Goal: Task Accomplishment & Management: Manage account settings

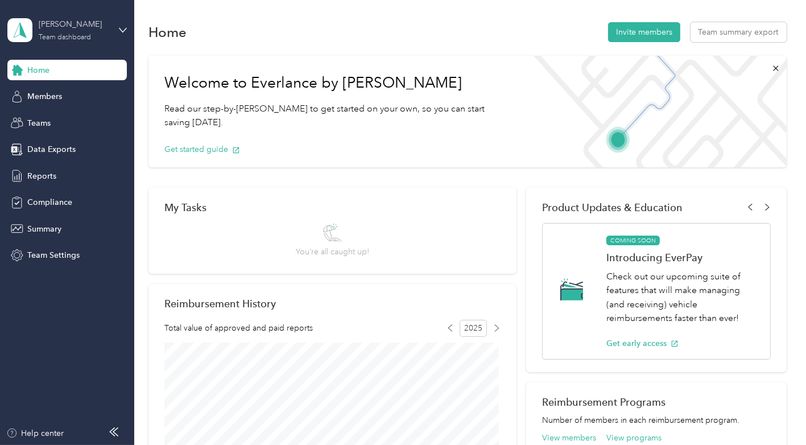
click at [80, 39] on div "Team dashboard" at bounding box center [65, 37] width 52 height 7
click at [47, 117] on div "Personal dashboard" at bounding box center [54, 119] width 72 height 12
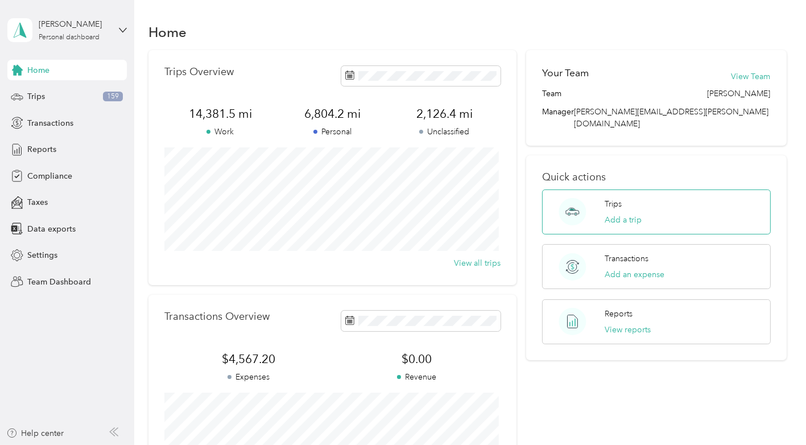
click at [593, 197] on div "Trips Add a trip" at bounding box center [656, 211] width 228 height 45
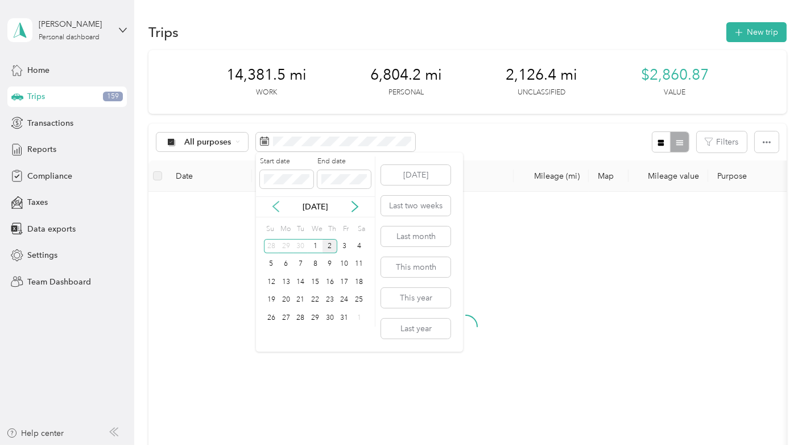
click at [275, 203] on icon at bounding box center [275, 206] width 11 height 11
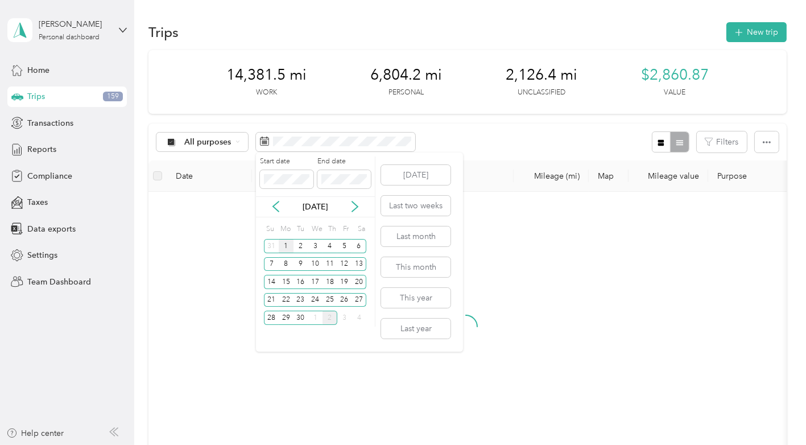
click at [283, 245] on div "1" at bounding box center [286, 246] width 15 height 14
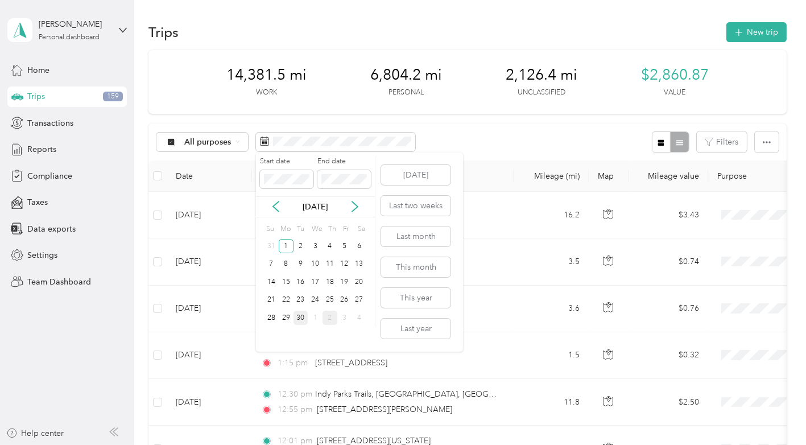
click at [300, 316] on div "30" at bounding box center [300, 318] width 15 height 14
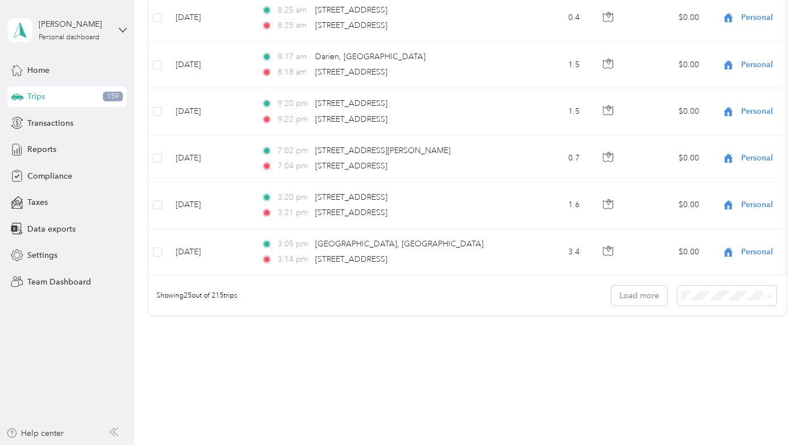
scroll to position [1081, 0]
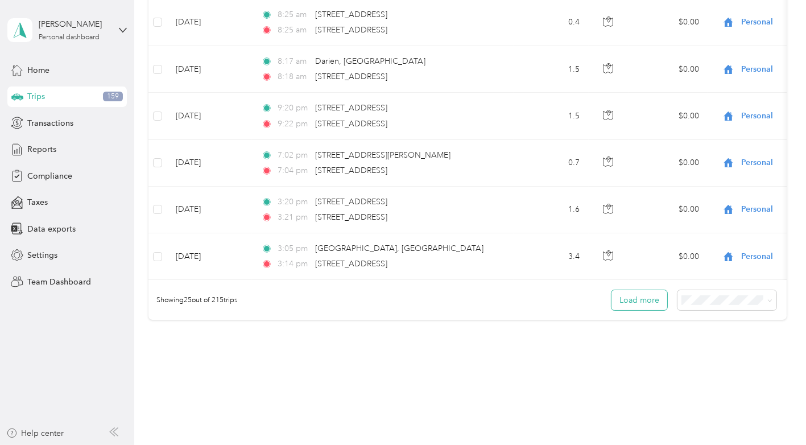
click at [648, 307] on button "Load more" at bounding box center [639, 300] width 56 height 20
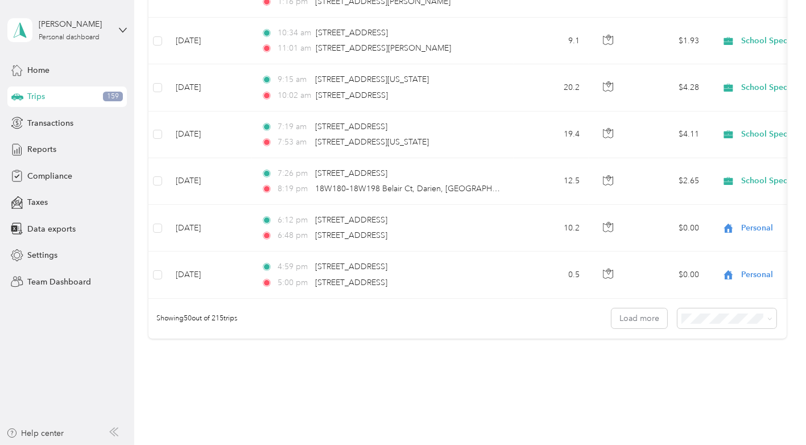
scroll to position [2249, 0]
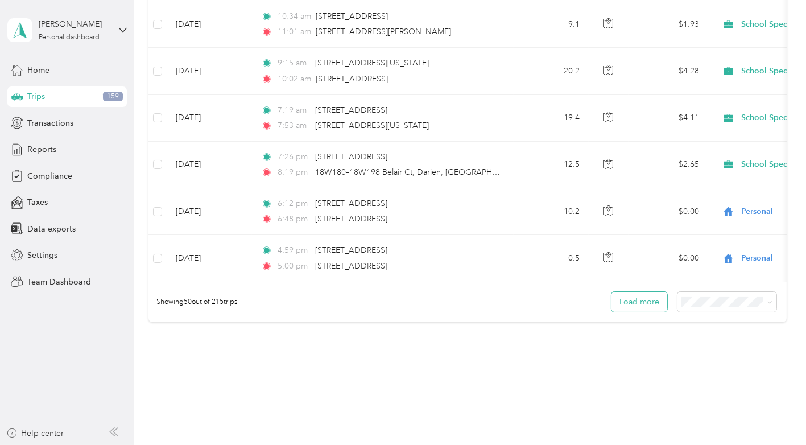
click at [643, 298] on button "Load more" at bounding box center [639, 302] width 56 height 20
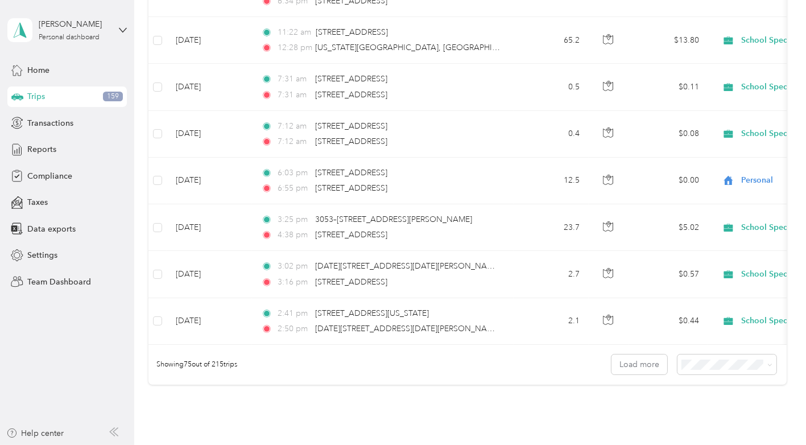
scroll to position [3361, 0]
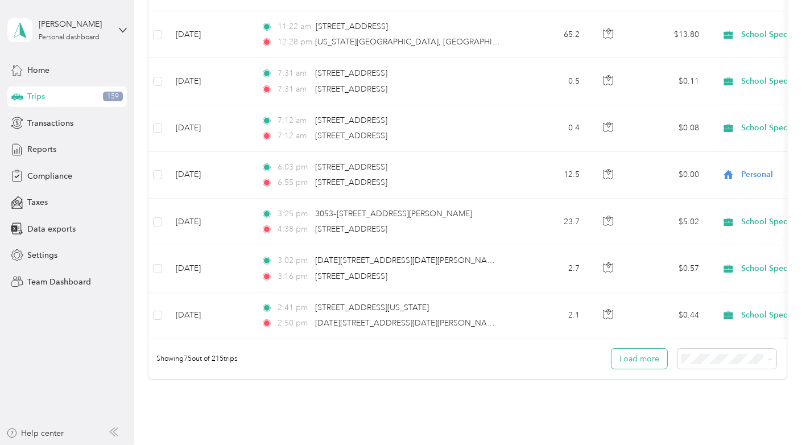
click at [638, 349] on button "Load more" at bounding box center [639, 359] width 56 height 20
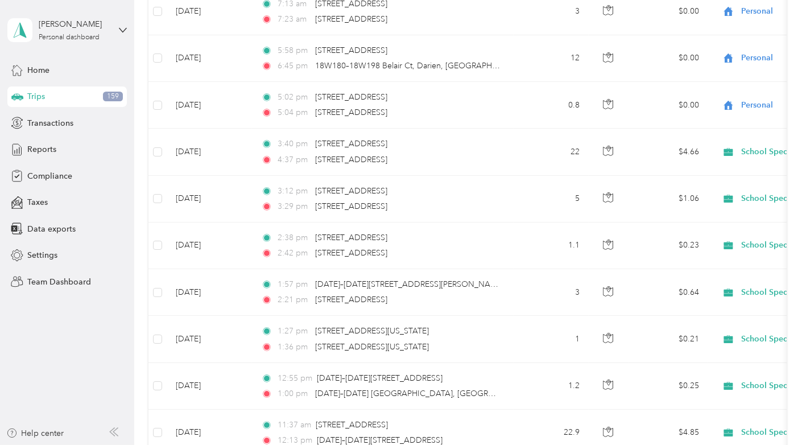
scroll to position [4472, 0]
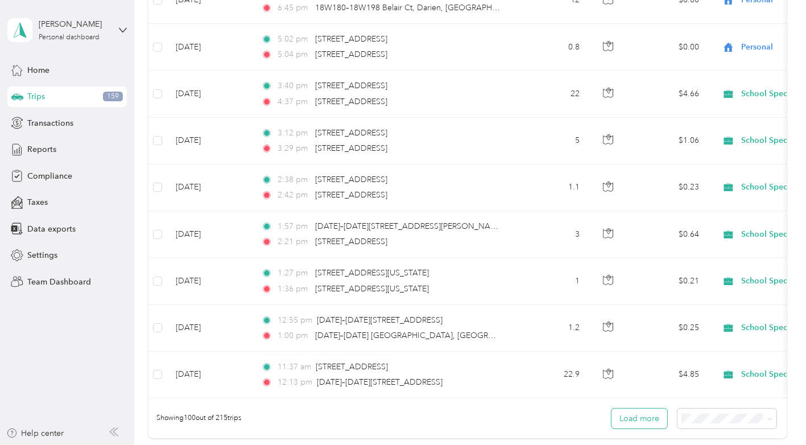
click at [631, 408] on button "Load more" at bounding box center [639, 418] width 56 height 20
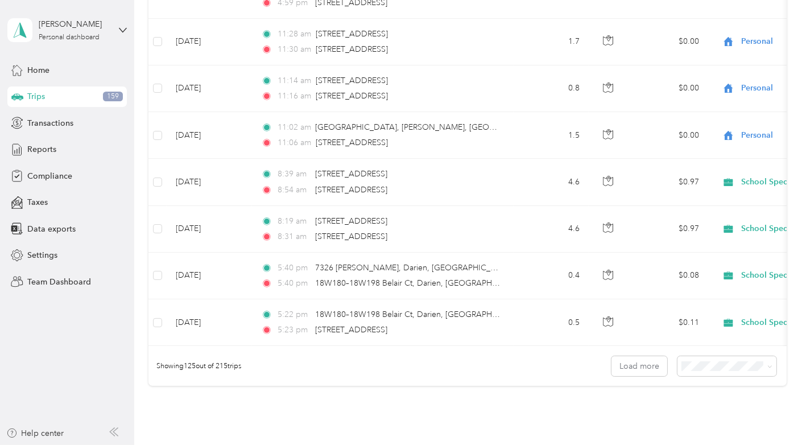
scroll to position [5717, 0]
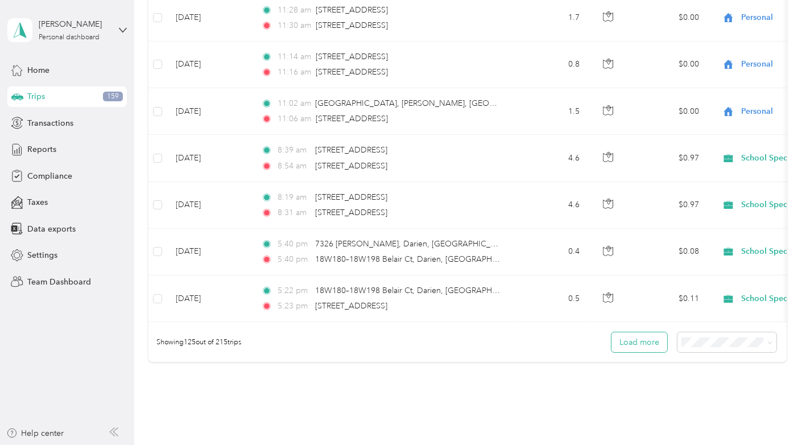
click at [651, 332] on button "Load more" at bounding box center [639, 342] width 56 height 20
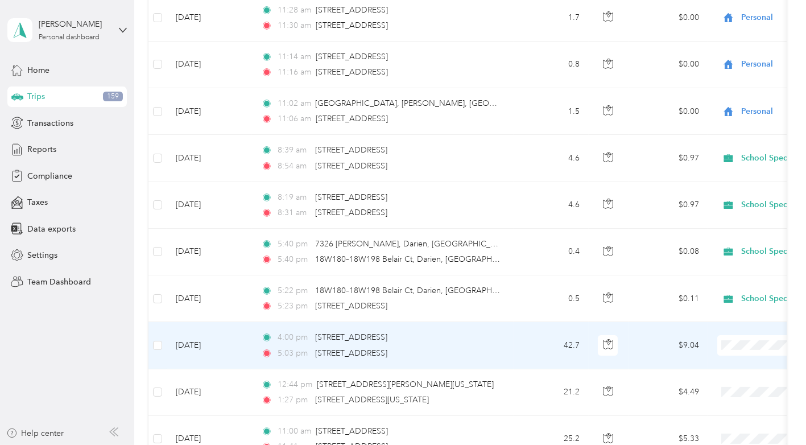
click at [723, 333] on span "School Specialty" at bounding box center [745, 334] width 105 height 12
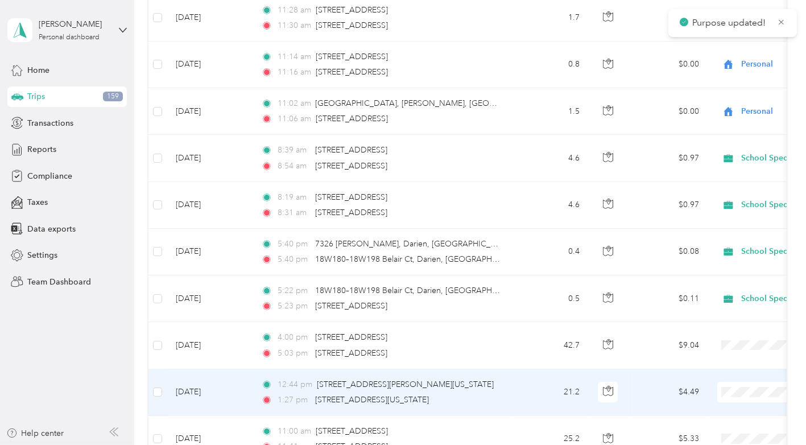
click at [725, 380] on span "School Specialty" at bounding box center [745, 381] width 105 height 12
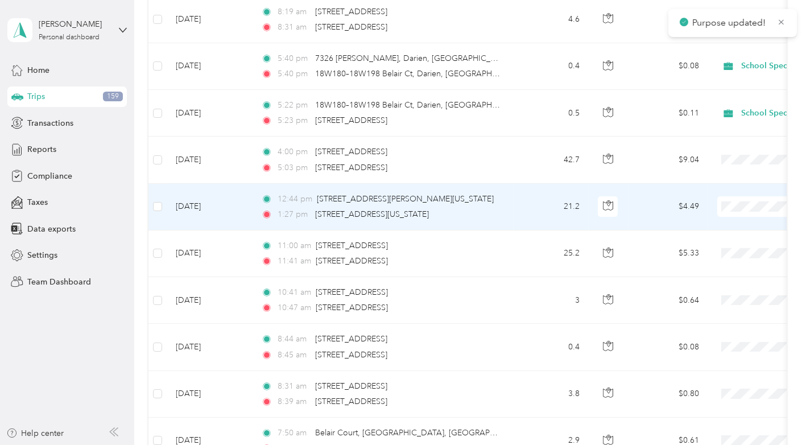
scroll to position [5900, 0]
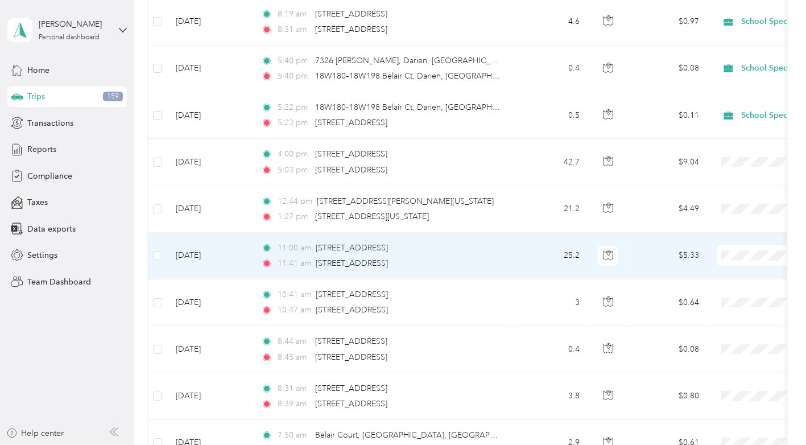
click at [731, 246] on li "School Specialty" at bounding box center [735, 244] width 141 height 20
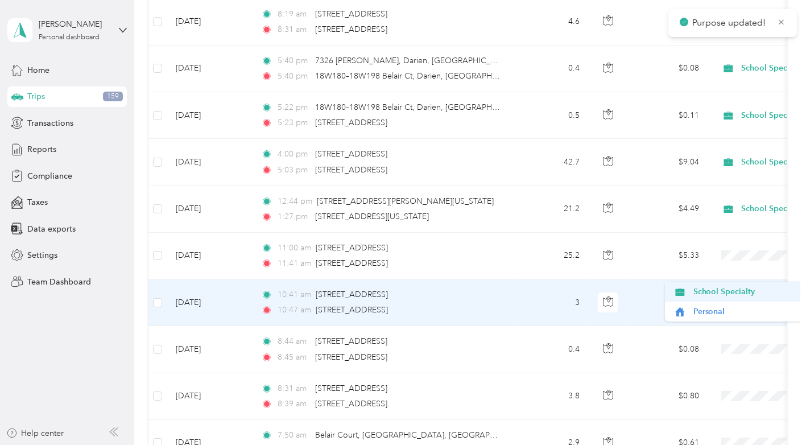
click at [718, 293] on span "School Specialty" at bounding box center [745, 292] width 105 height 12
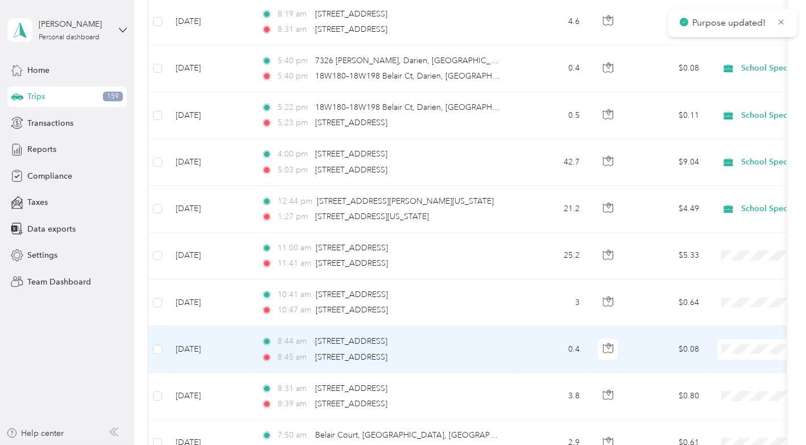
click at [747, 339] on span at bounding box center [787, 349] width 141 height 20
click at [744, 339] on span at bounding box center [787, 349] width 141 height 20
click at [724, 337] on span "School Specialty" at bounding box center [745, 338] width 105 height 12
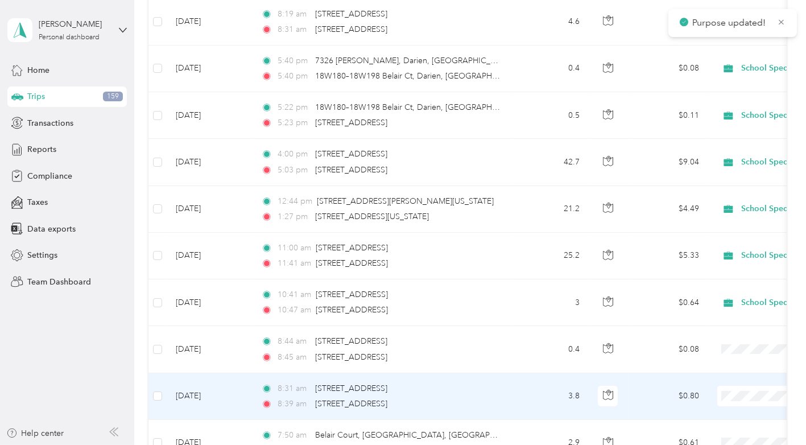
click at [717, 402] on span "Personal" at bounding box center [745, 405] width 105 height 12
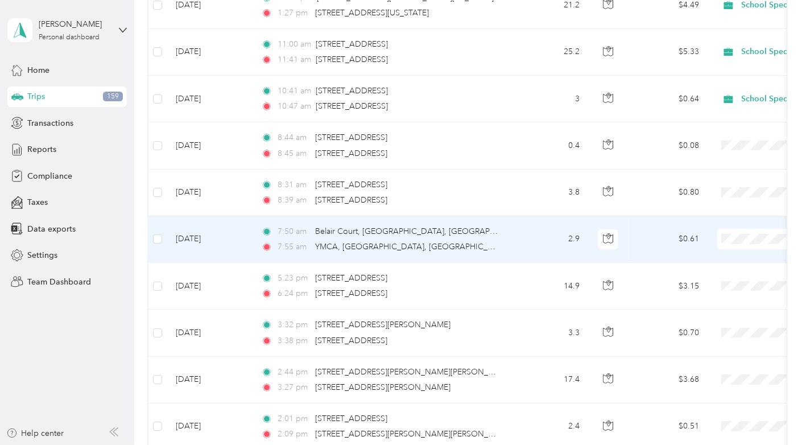
scroll to position [6103, 0]
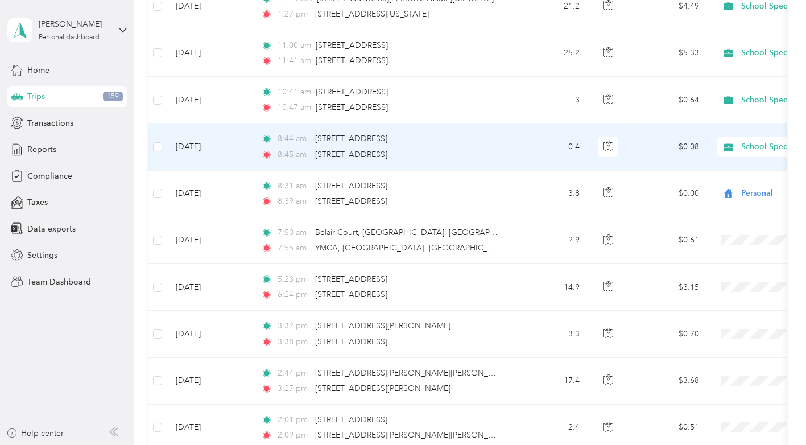
click at [752, 140] on span "School Specialty" at bounding box center [793, 146] width 104 height 13
click at [736, 139] on li "School Specialty" at bounding box center [735, 131] width 141 height 20
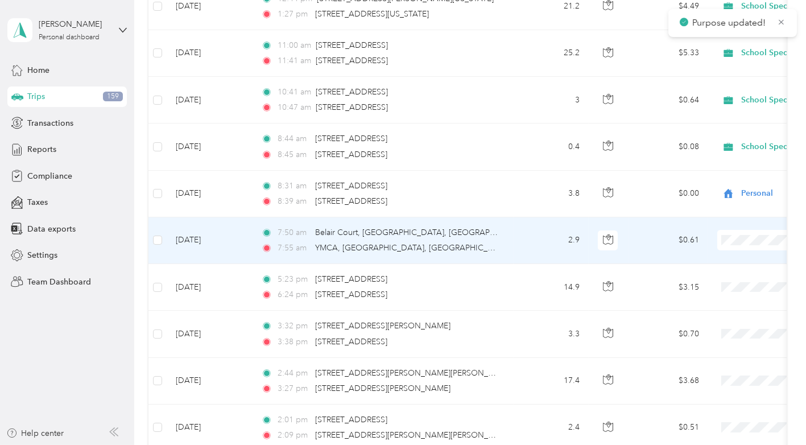
click at [717, 251] on li "Personal" at bounding box center [735, 249] width 141 height 20
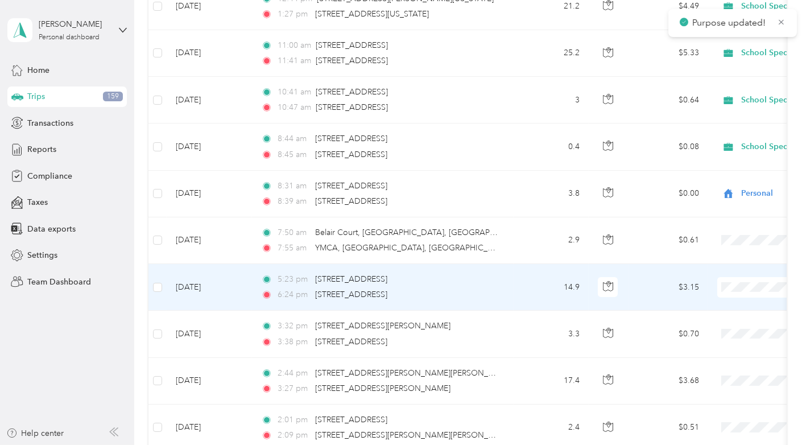
click at [715, 295] on span "Personal" at bounding box center [745, 295] width 105 height 12
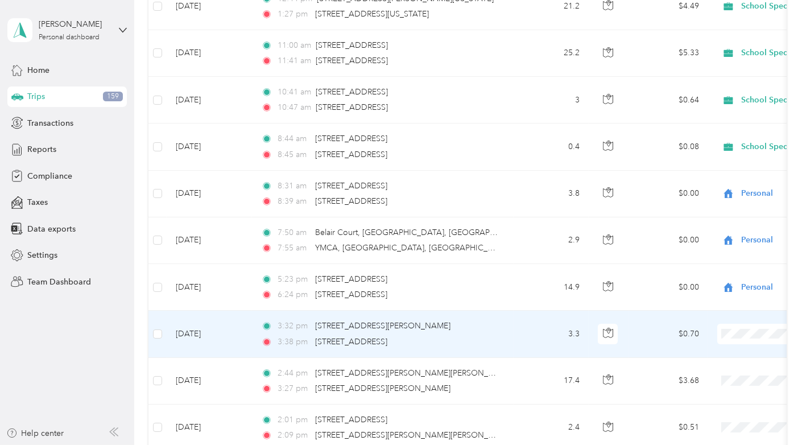
click at [731, 321] on li "School Specialty" at bounding box center [735, 319] width 141 height 20
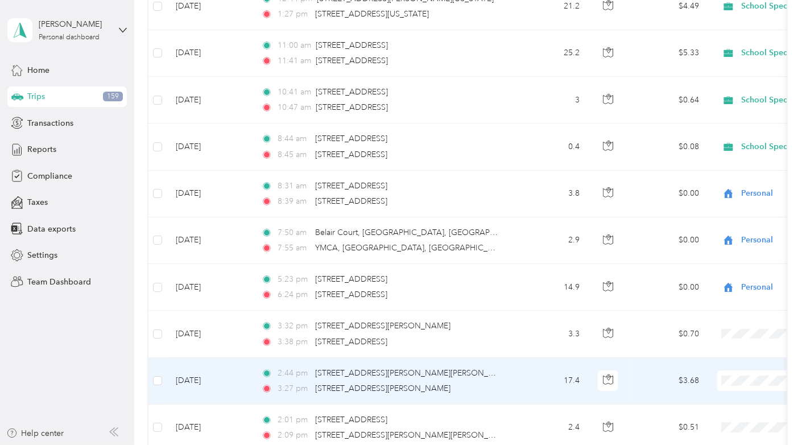
click at [724, 363] on span "School Specialty" at bounding box center [745, 365] width 105 height 12
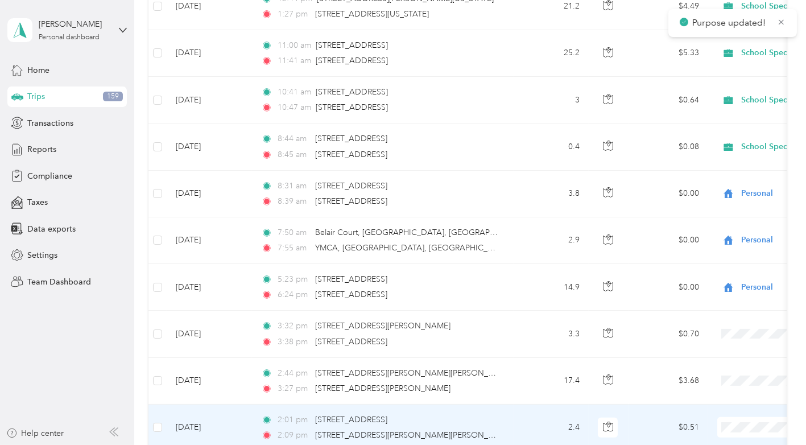
click at [722, 414] on span "School Specialty" at bounding box center [745, 415] width 105 height 12
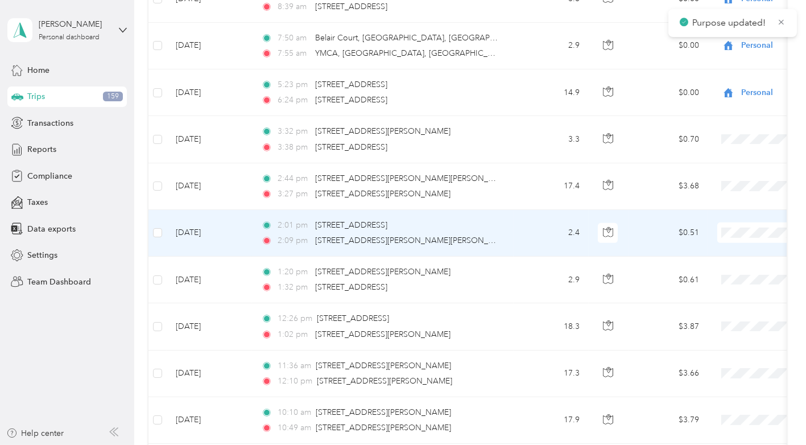
scroll to position [6298, 0]
click at [505, 126] on td "3:32 pm [STREET_ADDRESS][PERSON_NAME] 3:38 pm 18W164 [STREET_ADDRESS]" at bounding box center [383, 138] width 262 height 47
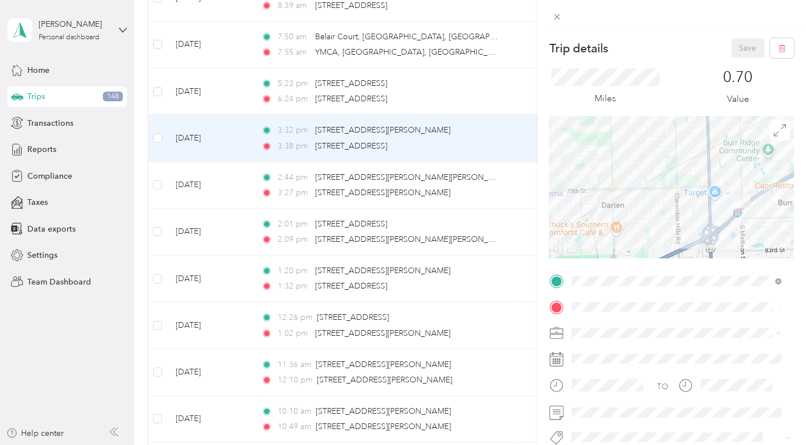
click at [511, 158] on div "Trip details Save This trip cannot be edited because it is either under review,…" at bounding box center [403, 222] width 806 height 445
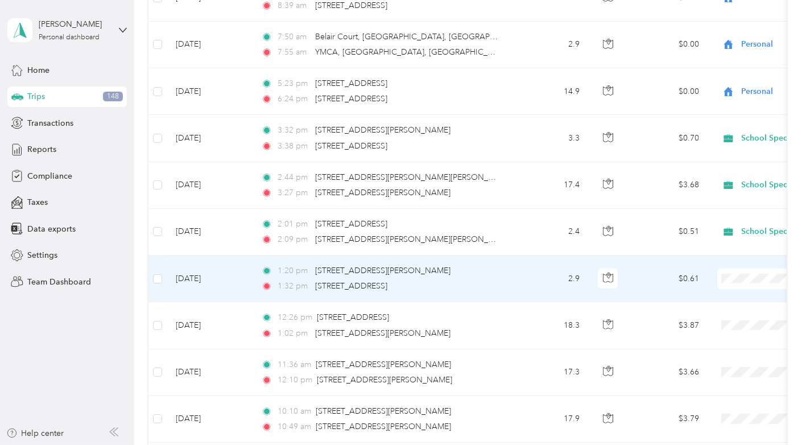
click at [747, 268] on span at bounding box center [787, 278] width 141 height 20
click at [735, 264] on span "School Specialty" at bounding box center [745, 265] width 105 height 12
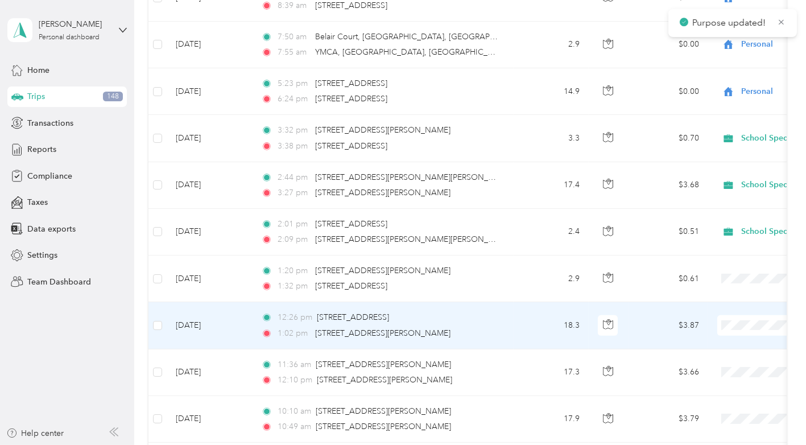
click at [734, 308] on span "School Specialty" at bounding box center [745, 312] width 105 height 12
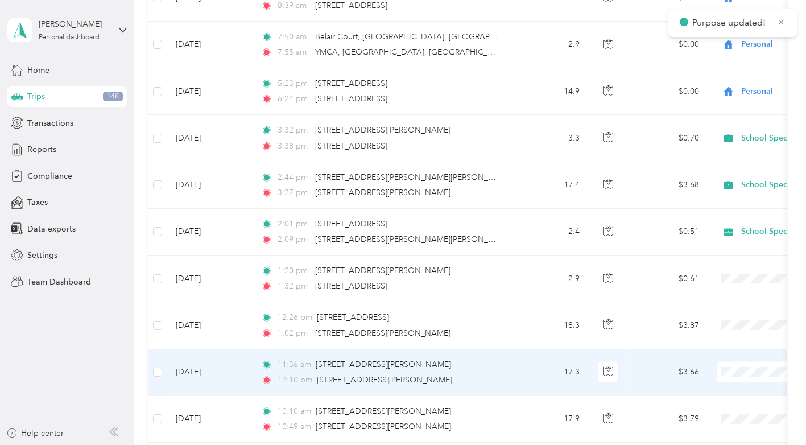
click at [733, 357] on span "School Specialty" at bounding box center [745, 359] width 105 height 12
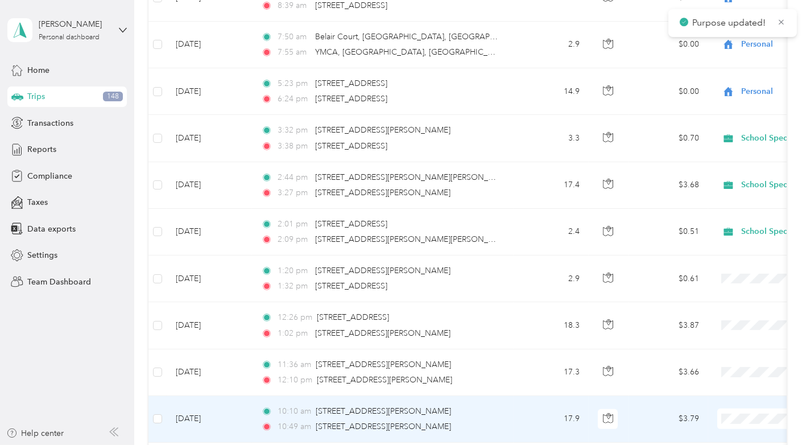
click at [730, 403] on span "School Specialty" at bounding box center [745, 405] width 105 height 12
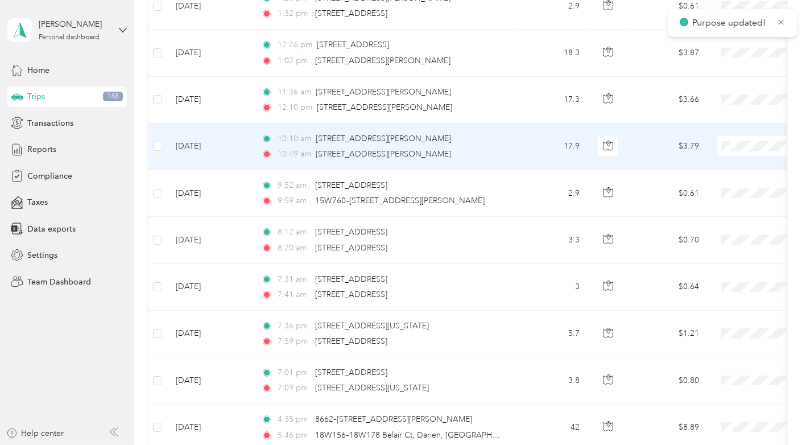
scroll to position [6587, 0]
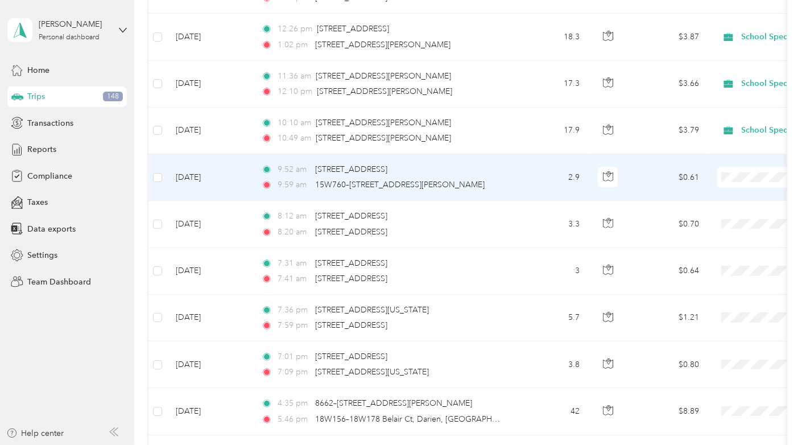
click at [731, 160] on span "School Specialty" at bounding box center [745, 162] width 105 height 12
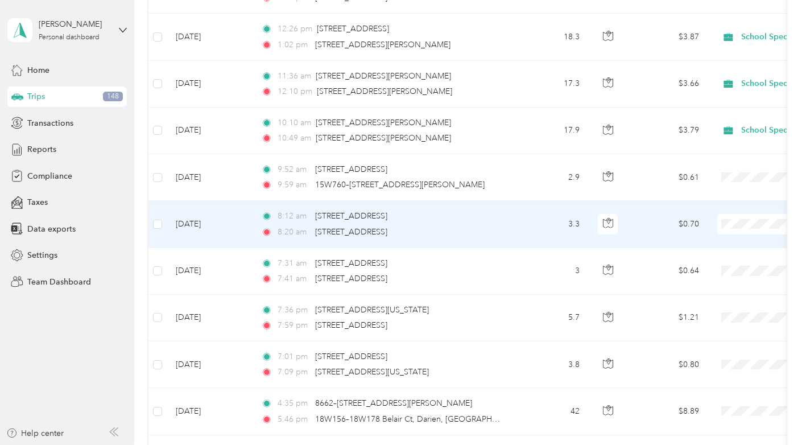
click at [722, 230] on li "Personal" at bounding box center [735, 230] width 141 height 20
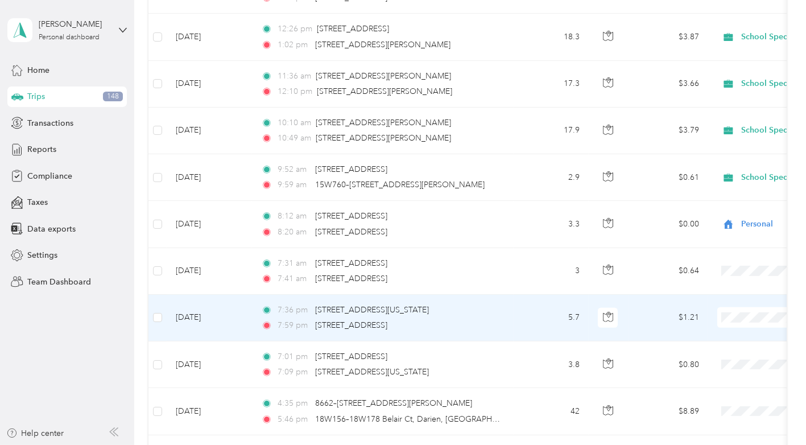
click at [719, 324] on li "Personal" at bounding box center [735, 317] width 141 height 20
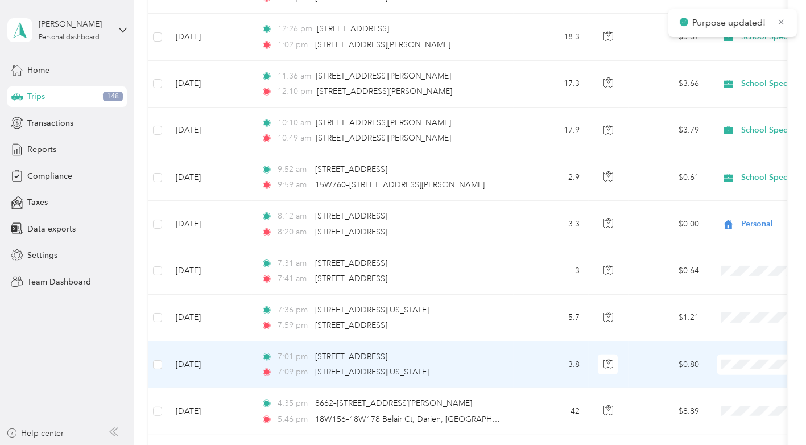
click at [710, 366] on span "Personal" at bounding box center [745, 366] width 105 height 12
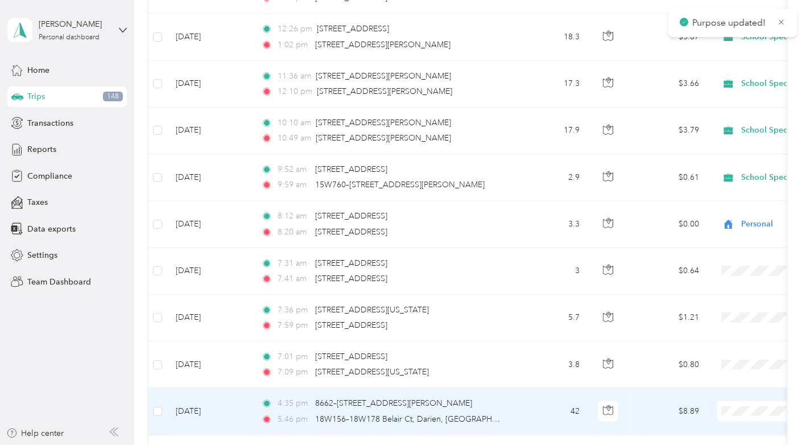
click at [719, 392] on span "School Specialty" at bounding box center [745, 396] width 105 height 12
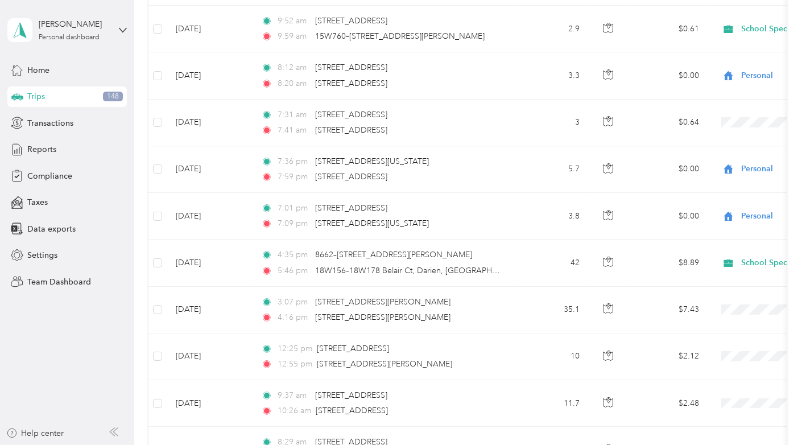
scroll to position [6738, 0]
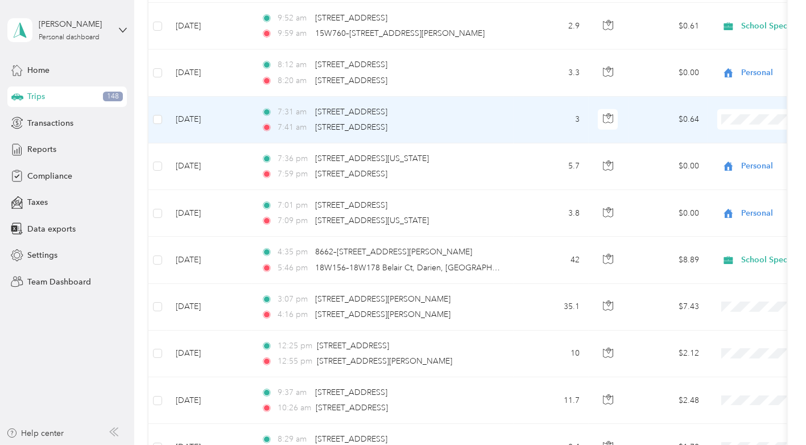
click at [733, 109] on span at bounding box center [787, 119] width 141 height 20
click at [714, 119] on span "Personal" at bounding box center [745, 125] width 105 height 12
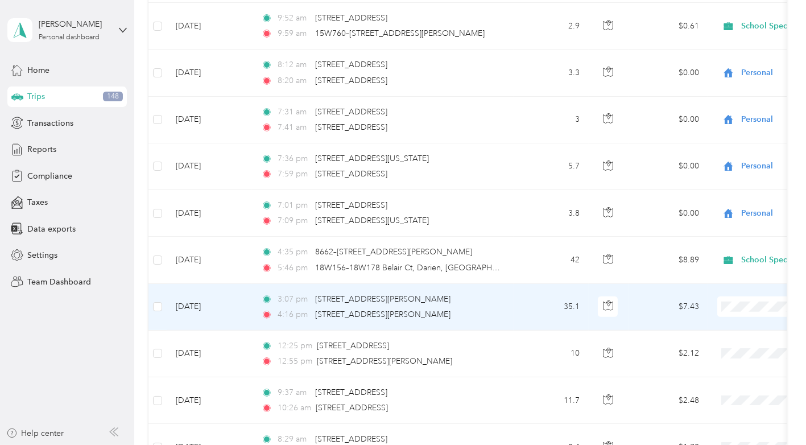
click at [756, 296] on span at bounding box center [787, 306] width 141 height 20
click at [733, 293] on li "School Specialty" at bounding box center [735, 292] width 141 height 20
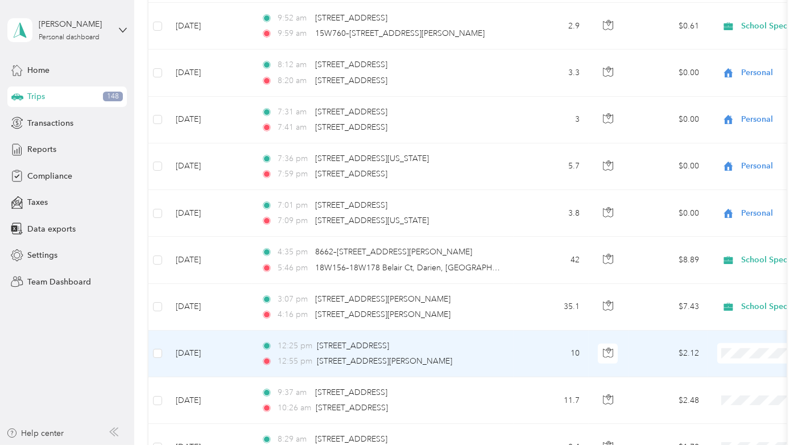
click at [726, 338] on li "School Specialty" at bounding box center [735, 334] width 141 height 20
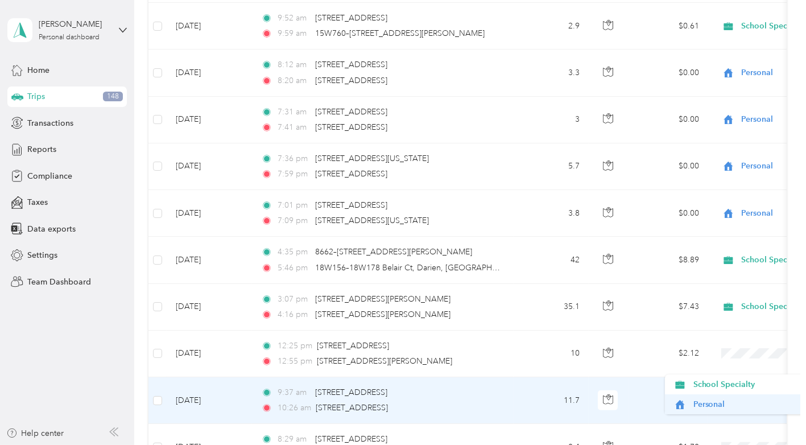
click at [717, 409] on span "Personal" at bounding box center [745, 404] width 105 height 12
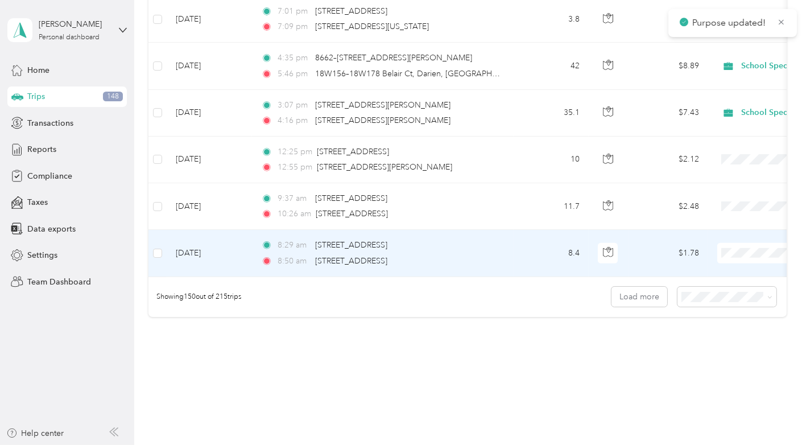
scroll to position [6930, 0]
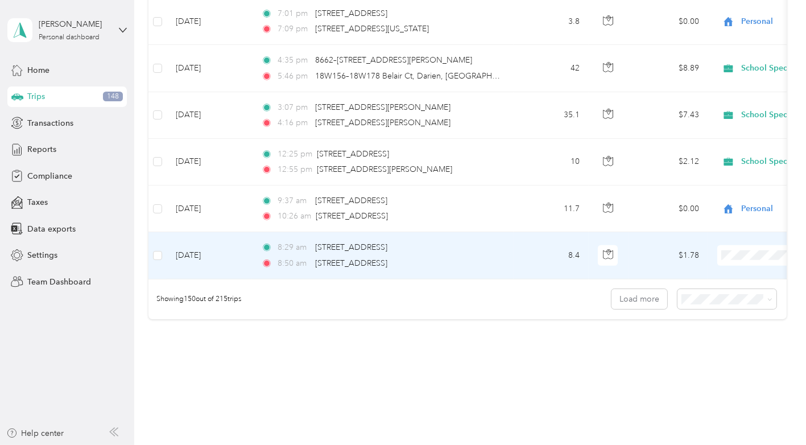
click at [702, 259] on span "Personal" at bounding box center [745, 260] width 105 height 12
click at [705, 261] on li "Personal" at bounding box center [735, 258] width 141 height 20
click at [629, 289] on button "Load more" at bounding box center [639, 299] width 56 height 20
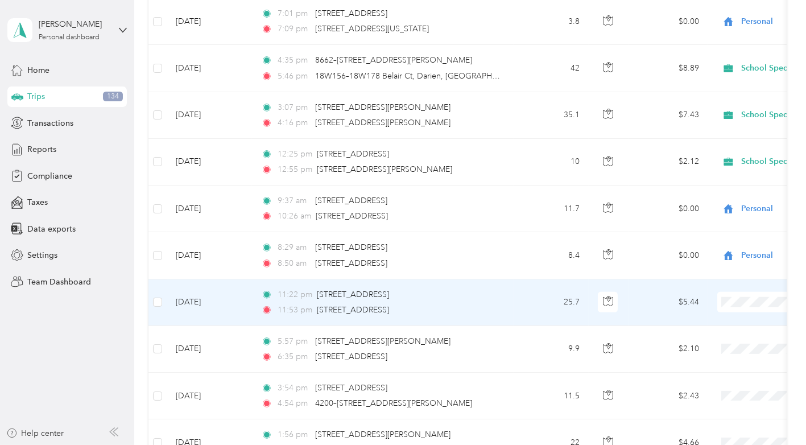
click at [718, 286] on span "School Specialty" at bounding box center [745, 286] width 105 height 12
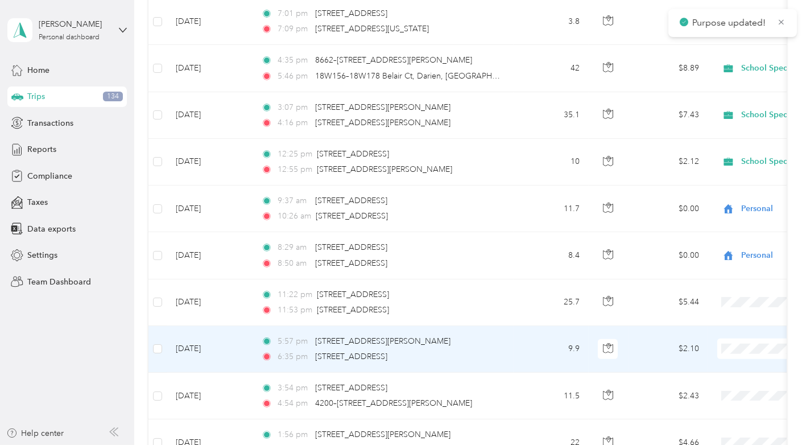
click at [733, 332] on span "School Specialty" at bounding box center [745, 331] width 105 height 12
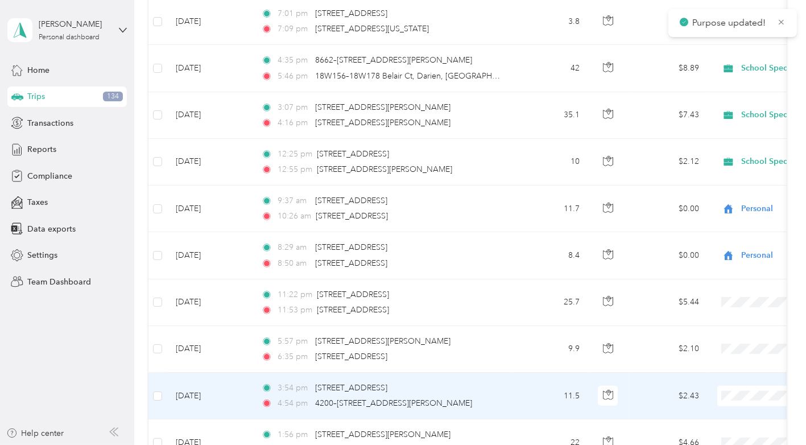
click at [733, 382] on li "School Specialty" at bounding box center [735, 379] width 141 height 20
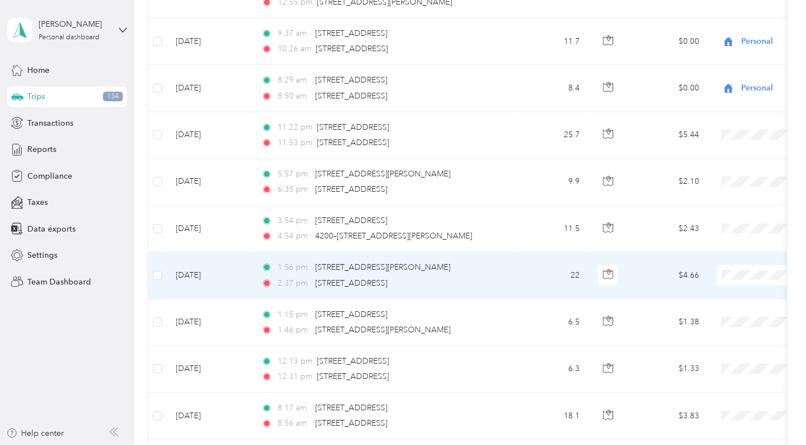
scroll to position [7099, 0]
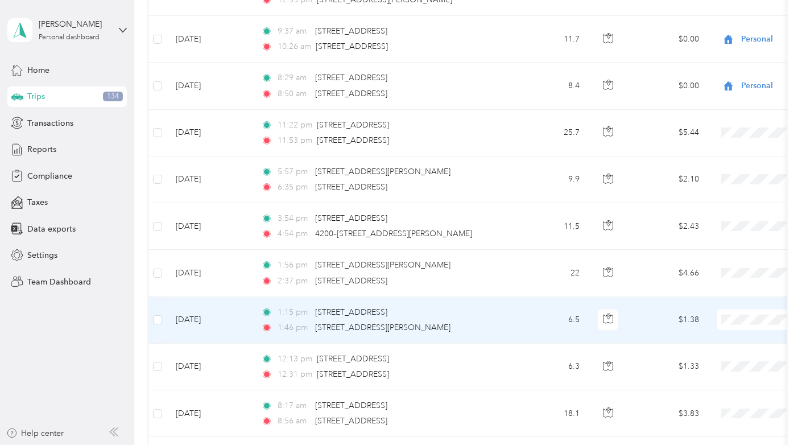
click at [718, 303] on li "School Specialty" at bounding box center [735, 297] width 141 height 20
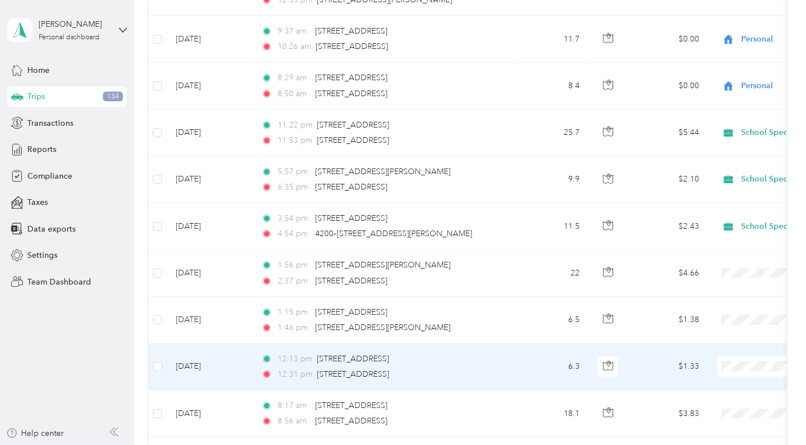
click at [732, 353] on ol "School Specialty Personal" at bounding box center [735, 356] width 141 height 40
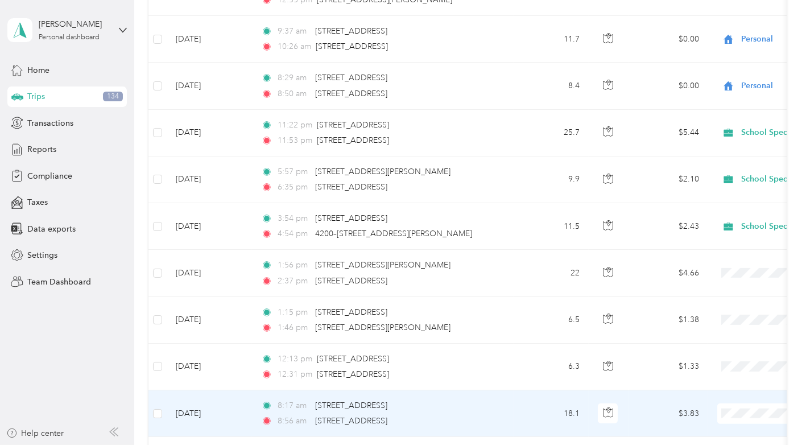
click at [727, 396] on span "School Specialty" at bounding box center [745, 394] width 105 height 12
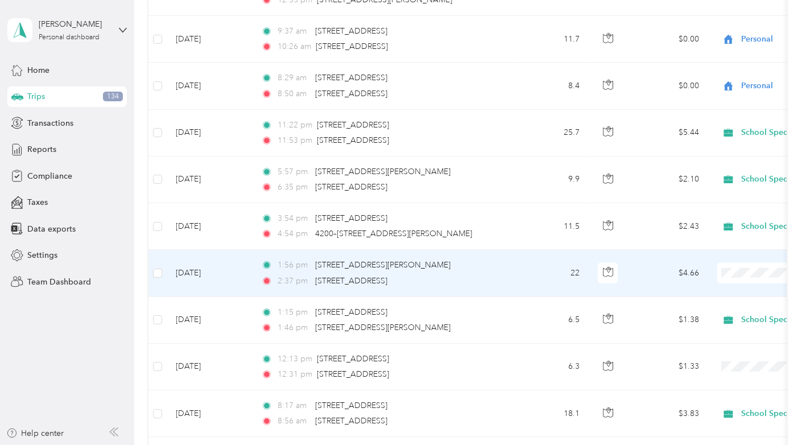
click at [729, 257] on span "School Specialty" at bounding box center [745, 256] width 105 height 12
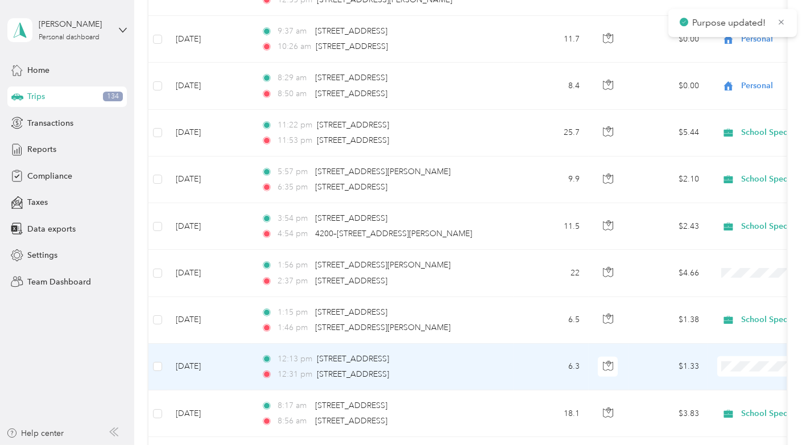
click at [719, 349] on span "School Specialty" at bounding box center [745, 349] width 105 height 12
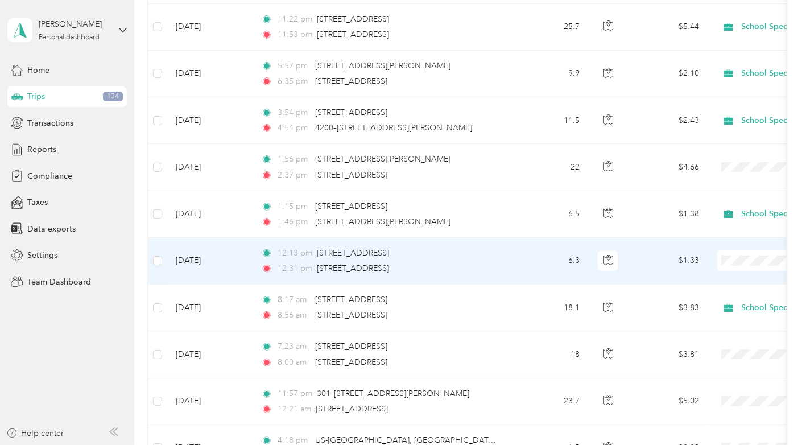
scroll to position [7204, 0]
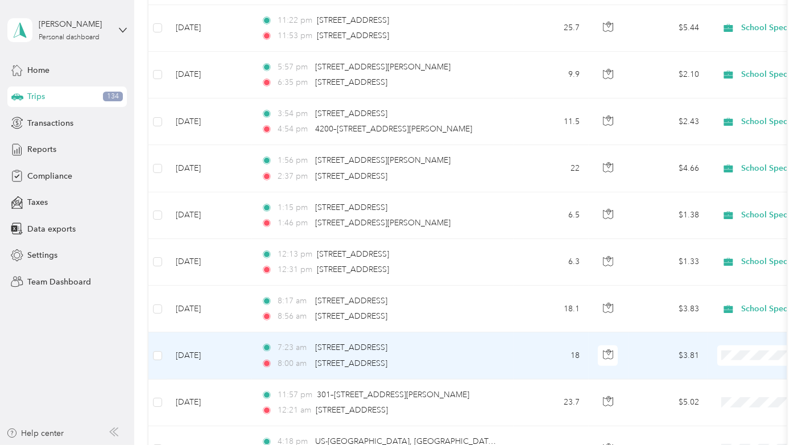
click at [733, 345] on span at bounding box center [787, 355] width 141 height 20
click at [720, 336] on span "School Specialty" at bounding box center [745, 336] width 105 height 12
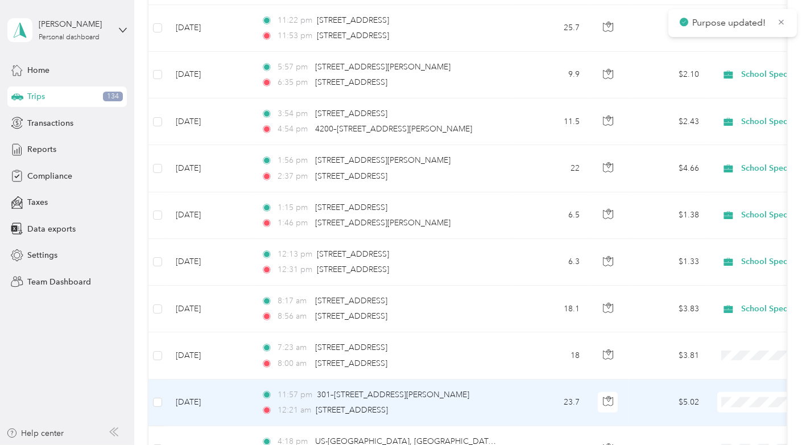
click at [718, 382] on span "School Specialty" at bounding box center [745, 384] width 105 height 12
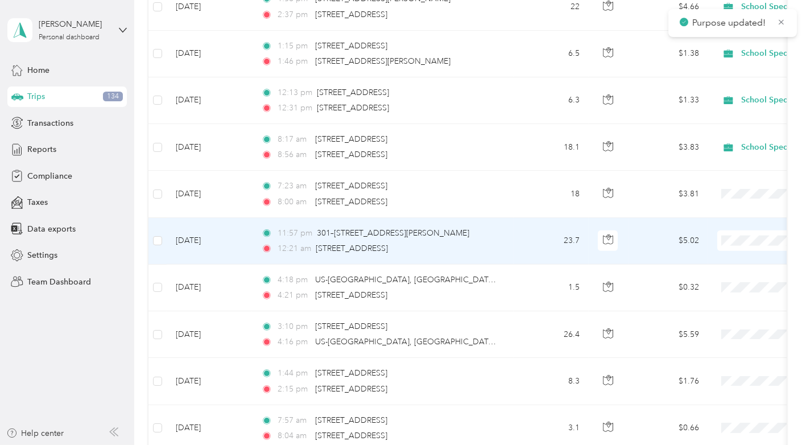
scroll to position [7365, 0]
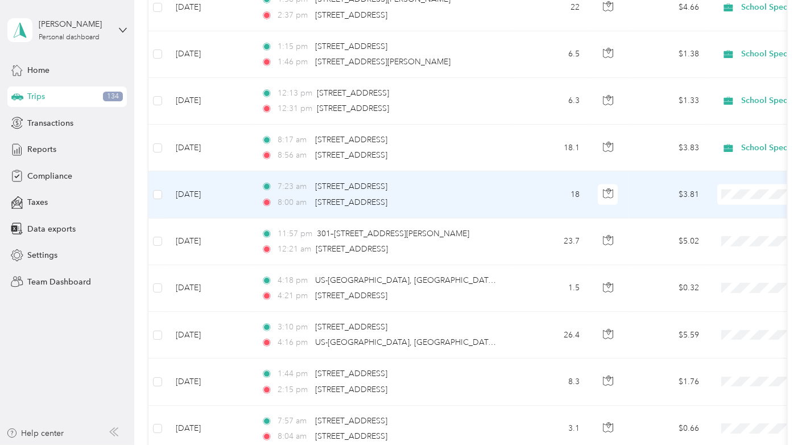
click at [729, 176] on span "School Specialty" at bounding box center [745, 173] width 105 height 12
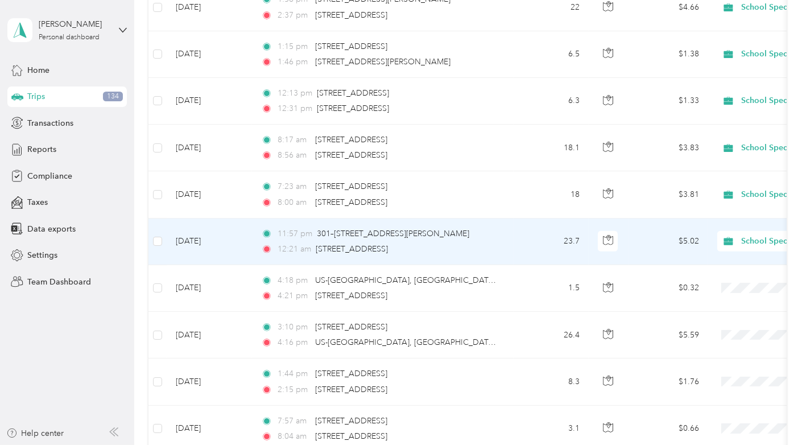
click at [728, 225] on li "School Specialty" at bounding box center [735, 223] width 141 height 20
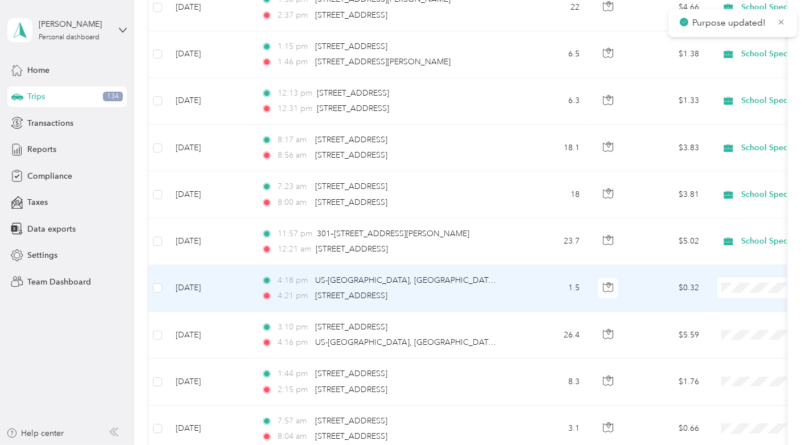
click at [731, 268] on span "School Specialty" at bounding box center [745, 269] width 105 height 12
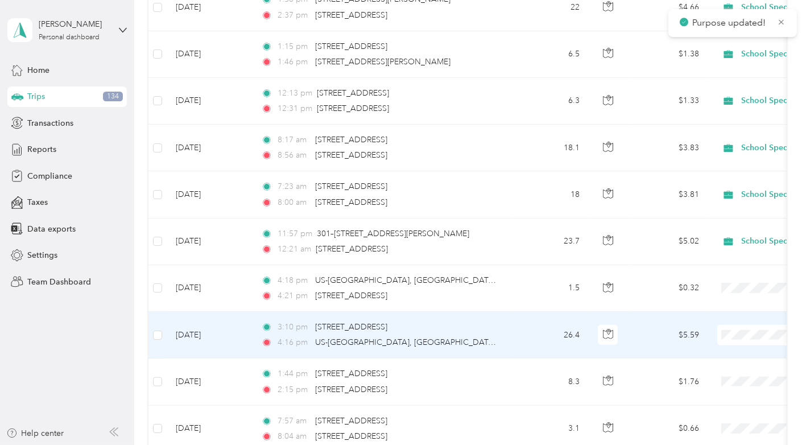
click at [737, 318] on li "School Specialty" at bounding box center [735, 311] width 141 height 20
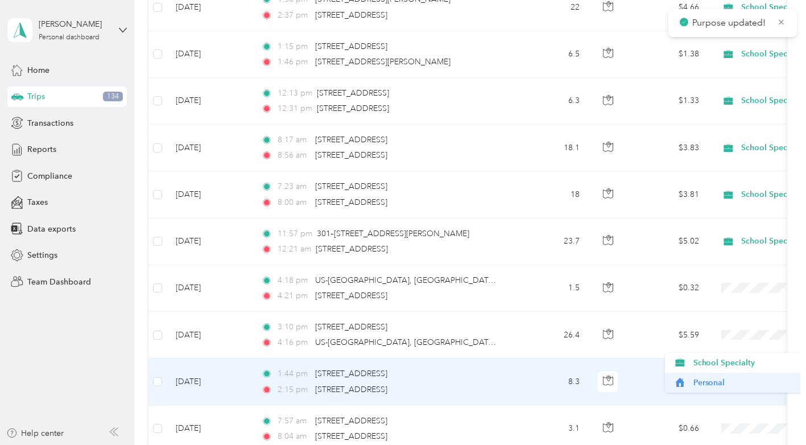
click at [709, 380] on span "Personal" at bounding box center [745, 383] width 105 height 12
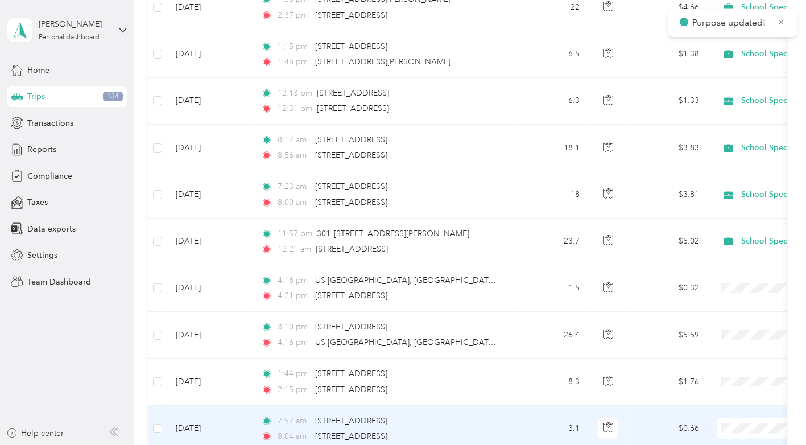
click at [713, 428] on span "Personal" at bounding box center [745, 429] width 105 height 12
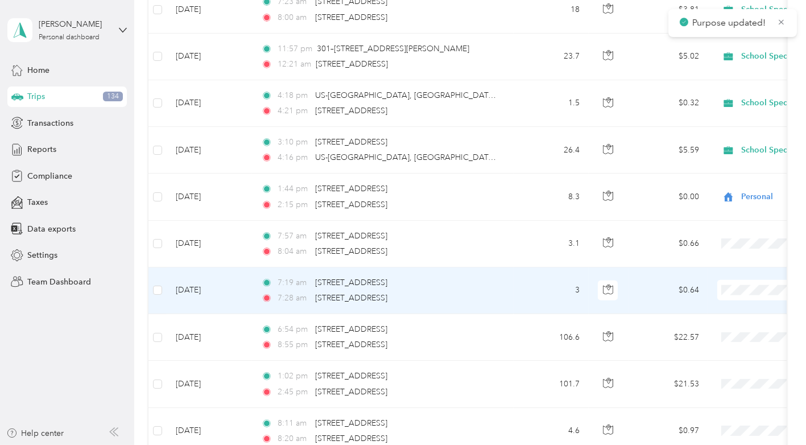
scroll to position [7550, 0]
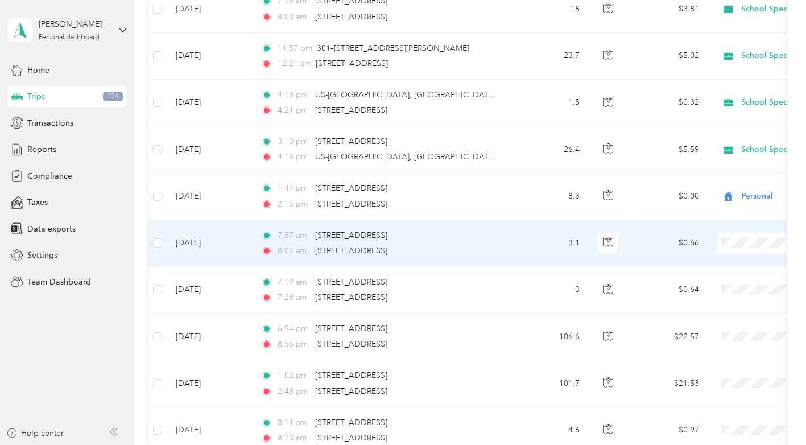
click at [715, 246] on li "Personal" at bounding box center [735, 242] width 141 height 20
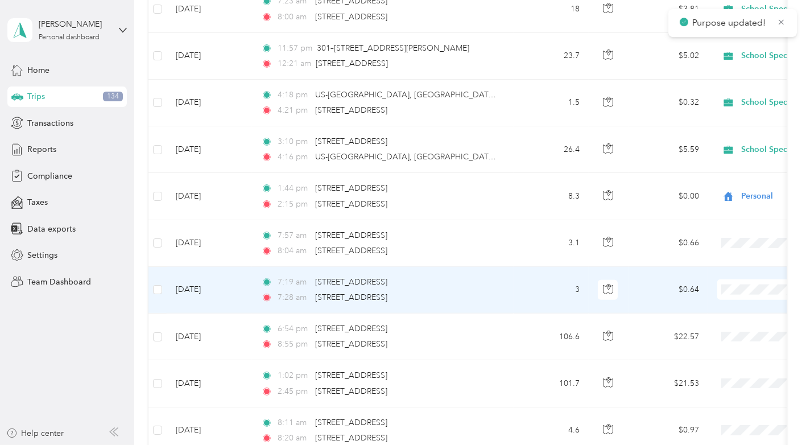
click at [713, 292] on span "Personal" at bounding box center [745, 290] width 105 height 12
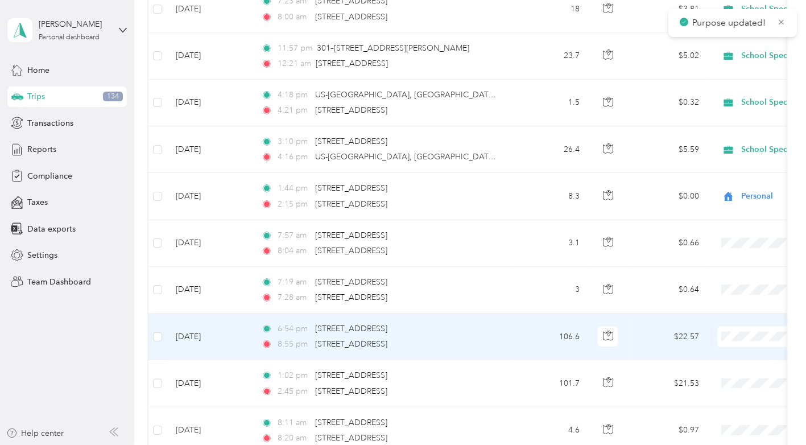
click at [718, 336] on span "Personal" at bounding box center [745, 337] width 105 height 12
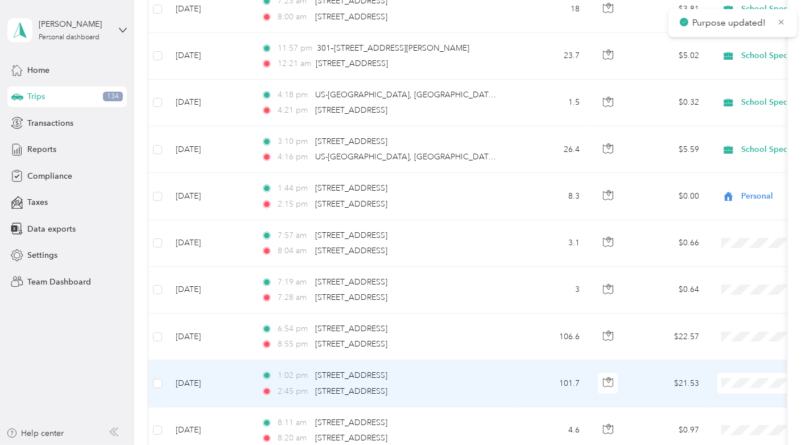
click at [725, 383] on span "Personal" at bounding box center [745, 379] width 105 height 12
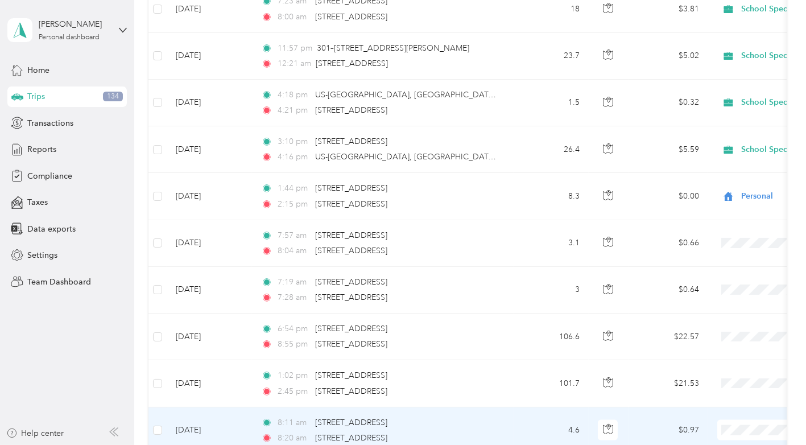
click at [714, 426] on span "Personal" at bounding box center [745, 430] width 105 height 12
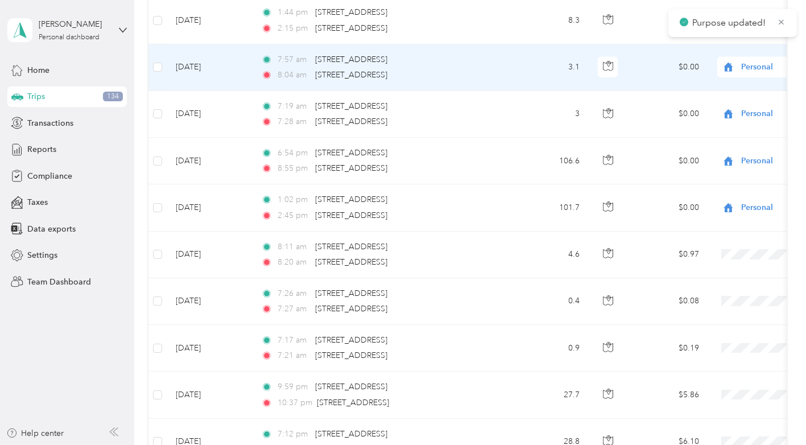
scroll to position [7727, 0]
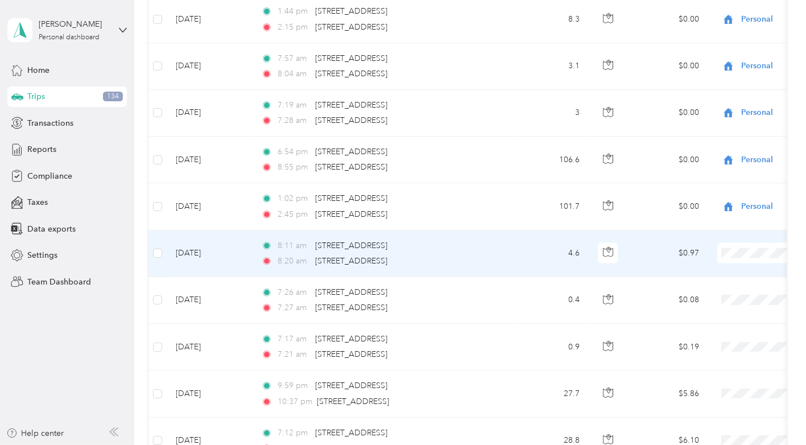
click at [715, 253] on span "Personal" at bounding box center [745, 253] width 105 height 12
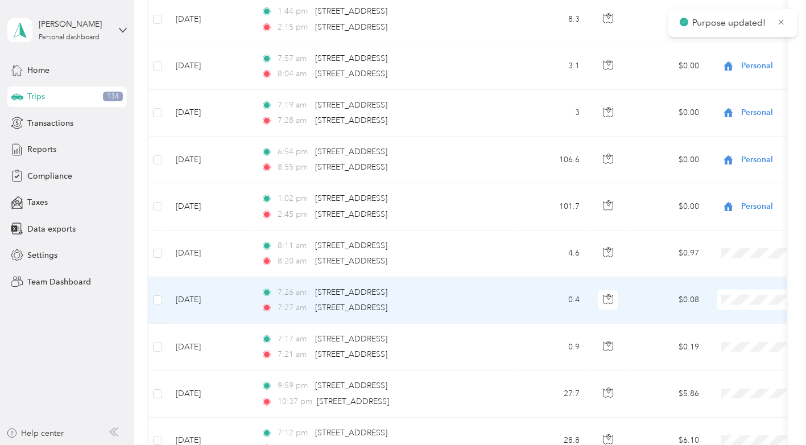
click at [740, 289] on span at bounding box center [787, 299] width 141 height 20
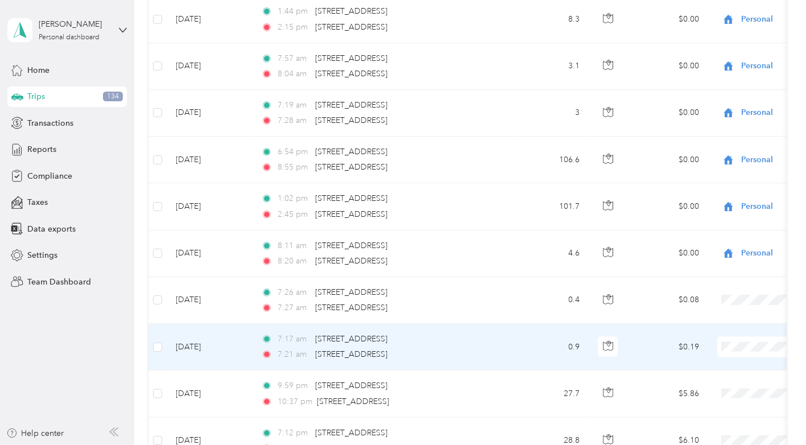
click at [720, 344] on span "Personal" at bounding box center [745, 346] width 105 height 12
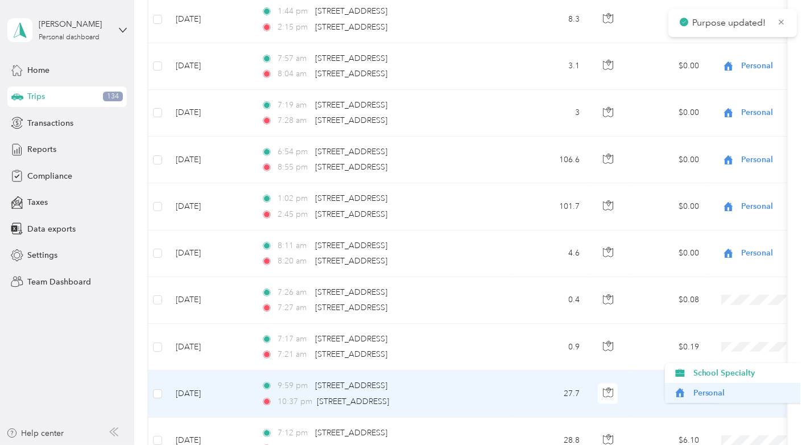
click at [715, 391] on span "Personal" at bounding box center [745, 393] width 105 height 12
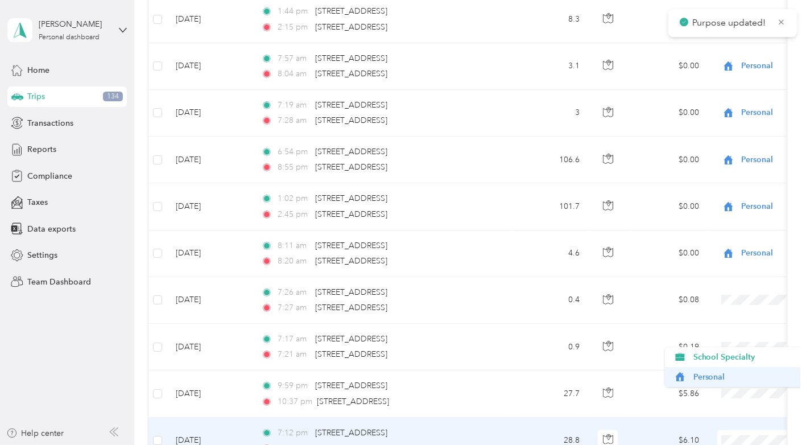
click at [715, 379] on span "Personal" at bounding box center [745, 377] width 105 height 12
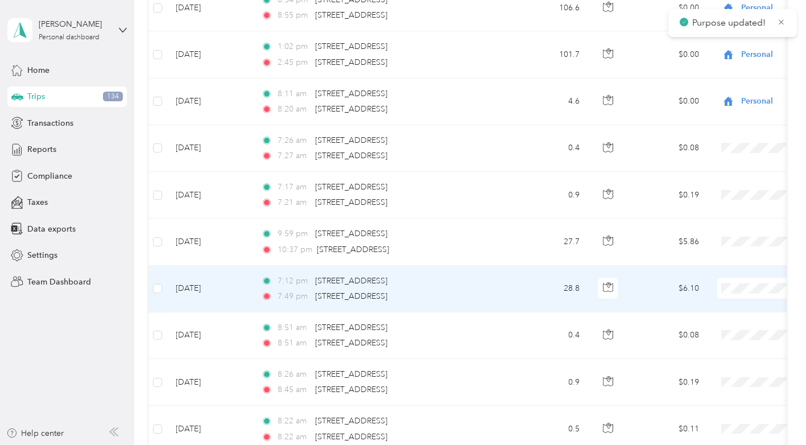
scroll to position [7914, 0]
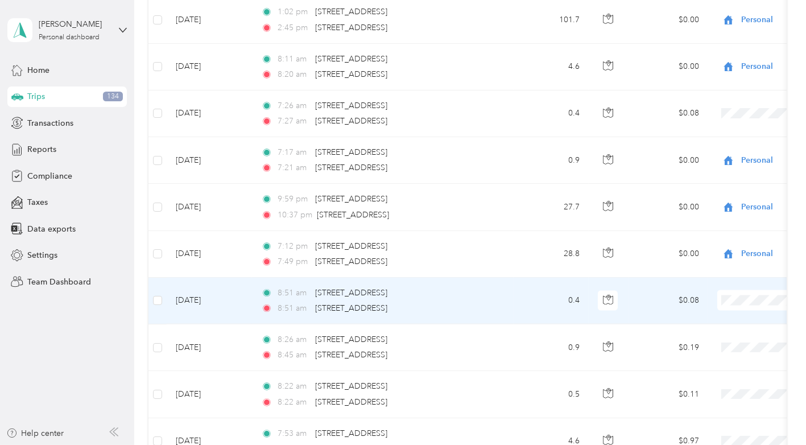
click at [712, 303] on li "Personal" at bounding box center [735, 299] width 141 height 20
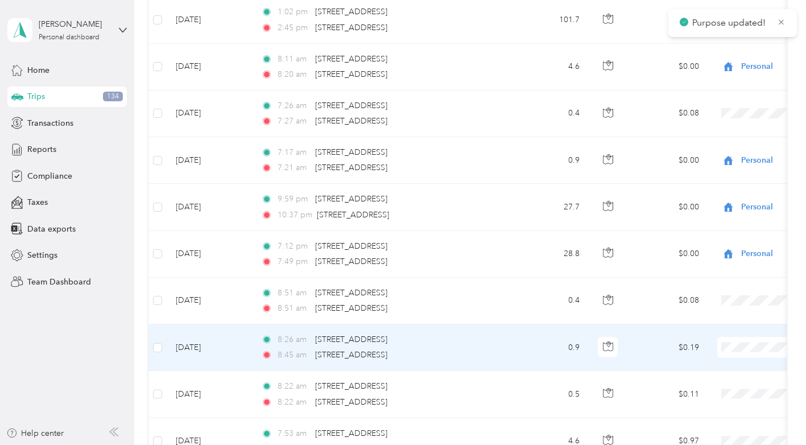
click at [718, 345] on span "Personal" at bounding box center [745, 346] width 105 height 12
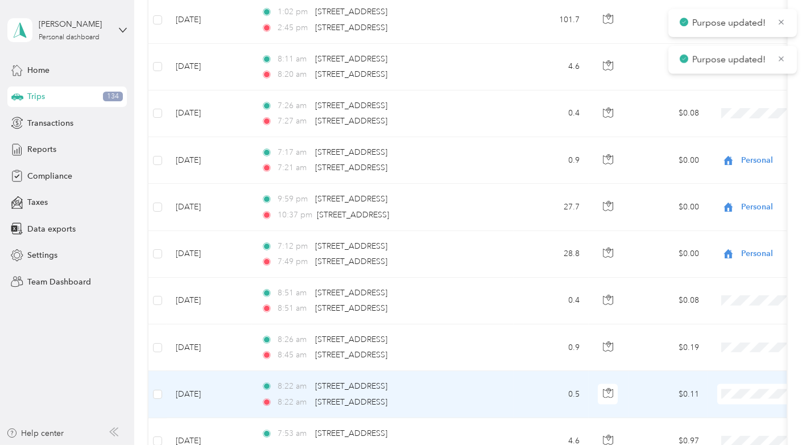
click at [715, 394] on span "Personal" at bounding box center [745, 392] width 105 height 12
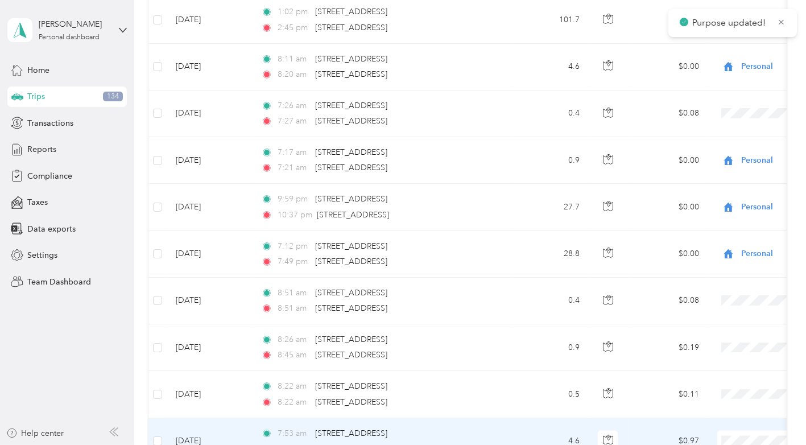
click at [705, 378] on span "Personal" at bounding box center [745, 375] width 105 height 12
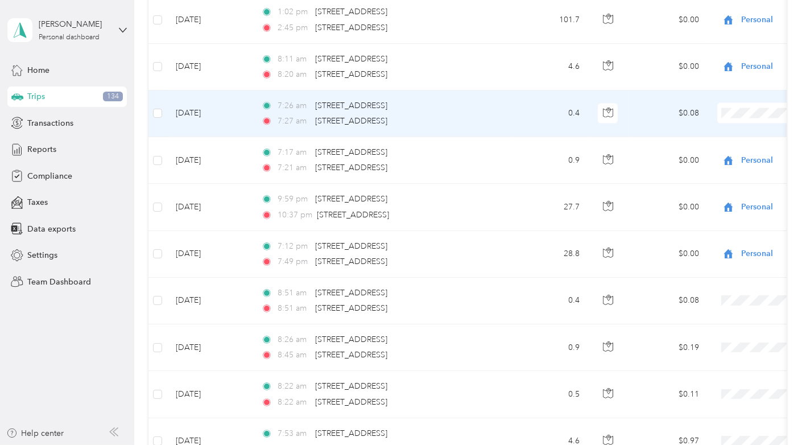
click at [704, 118] on li "Personal" at bounding box center [735, 111] width 141 height 20
click at [704, 111] on span "Personal" at bounding box center [745, 113] width 105 height 12
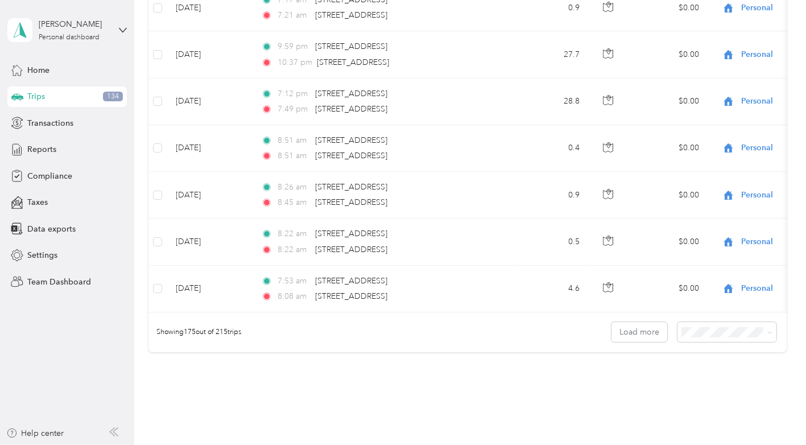
scroll to position [8095, 0]
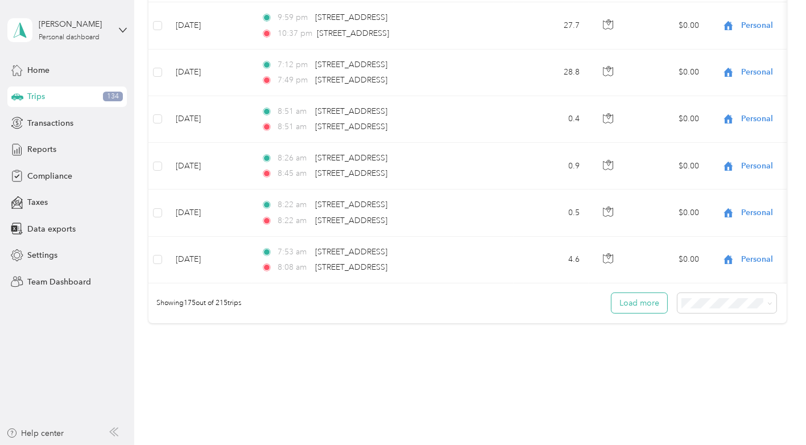
click at [644, 293] on button "Load more" at bounding box center [639, 303] width 56 height 20
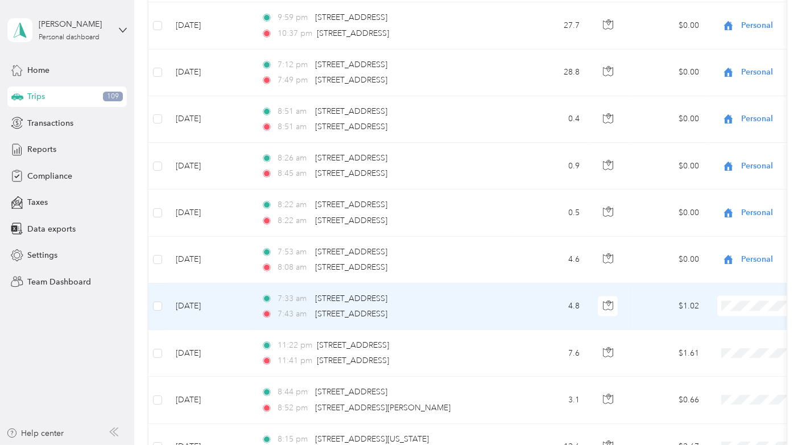
click at [714, 301] on span "Personal" at bounding box center [745, 303] width 105 height 12
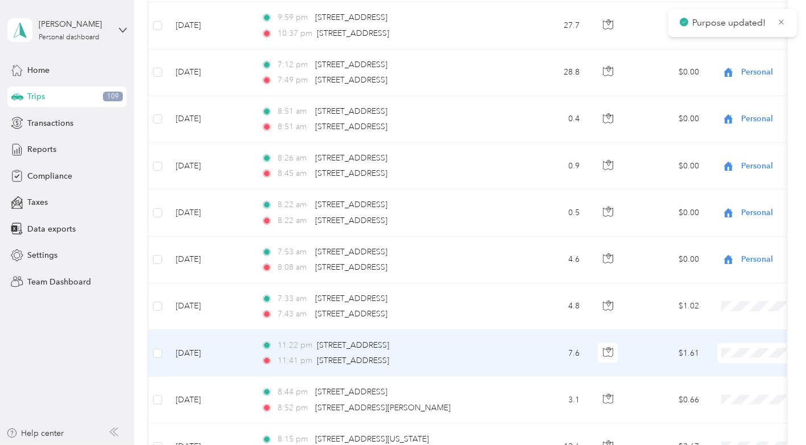
click at [745, 343] on span at bounding box center [787, 353] width 141 height 20
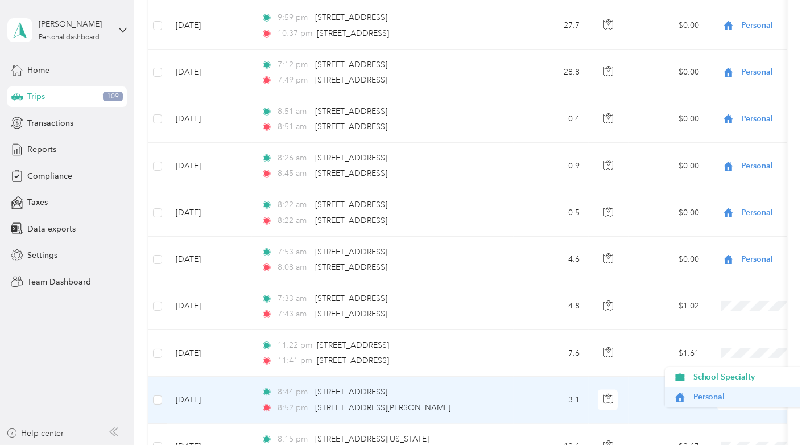
click at [708, 394] on span "Personal" at bounding box center [745, 397] width 105 height 12
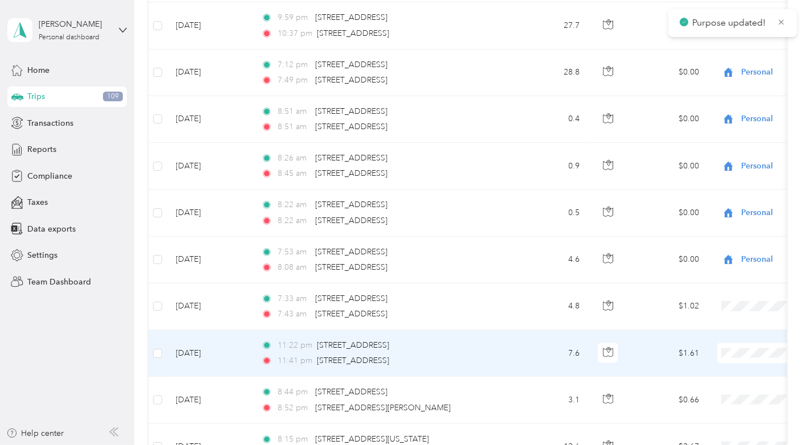
click at [729, 343] on span at bounding box center [787, 353] width 141 height 20
click at [722, 330] on span "School Specialty" at bounding box center [745, 328] width 105 height 12
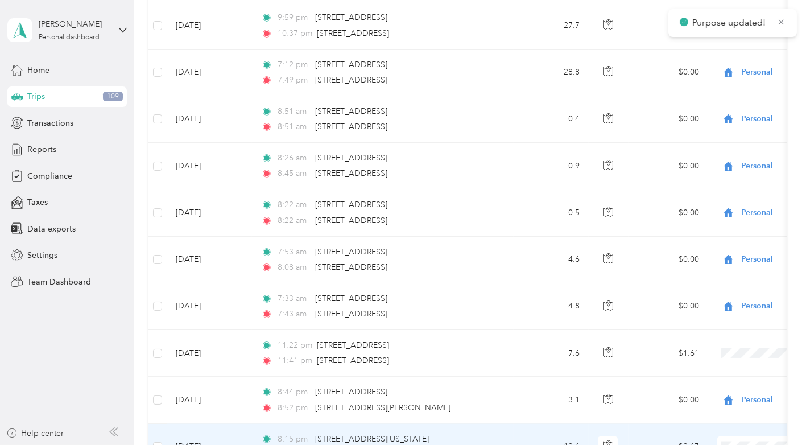
click at [710, 362] on span "School Specialty" at bounding box center [745, 359] width 105 height 12
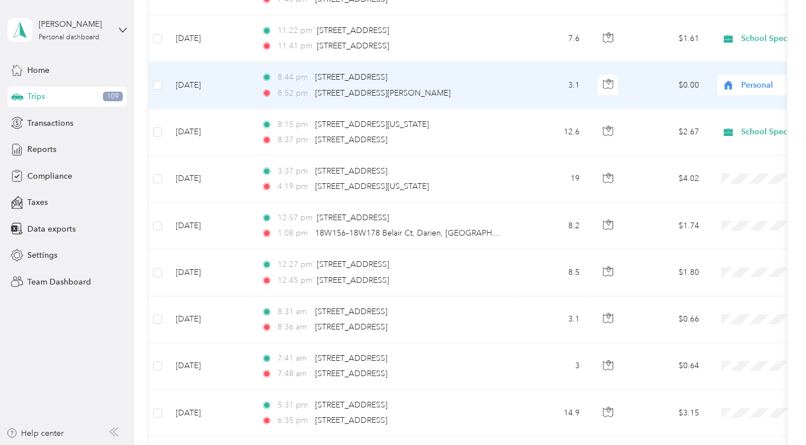
scroll to position [8410, 0]
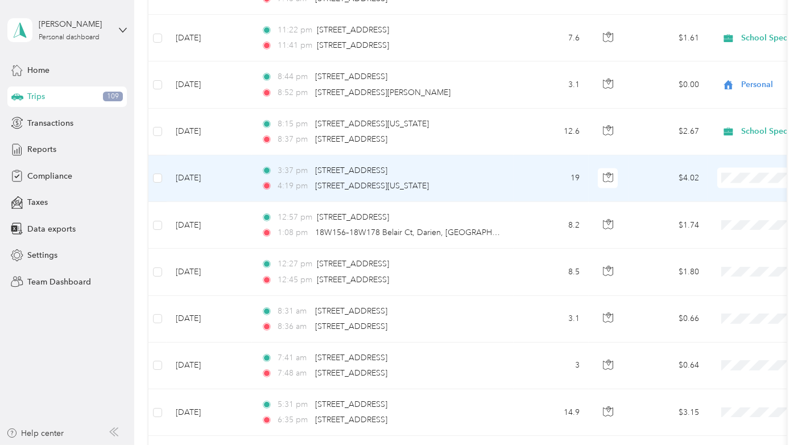
click at [728, 153] on span "School Specialty" at bounding box center [745, 155] width 105 height 12
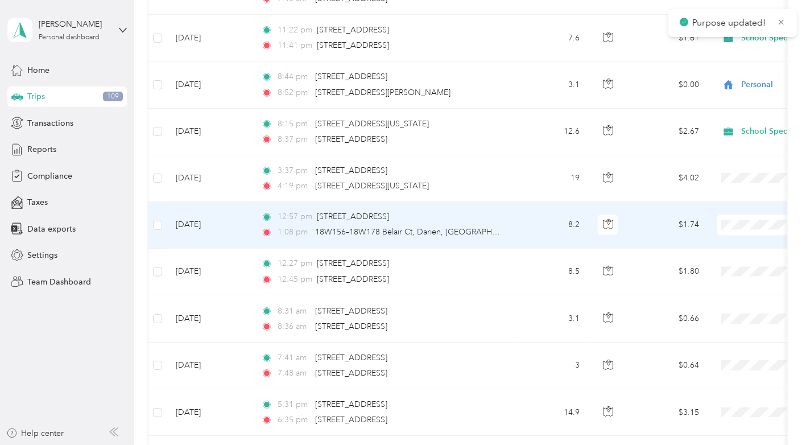
click at [722, 204] on li "School Specialty" at bounding box center [735, 199] width 141 height 20
click at [737, 215] on span at bounding box center [787, 225] width 141 height 20
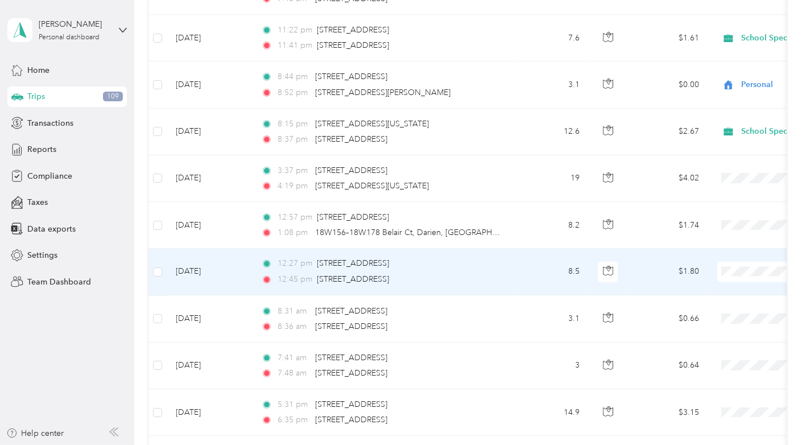
click at [721, 249] on li "School Specialty" at bounding box center [735, 248] width 141 height 20
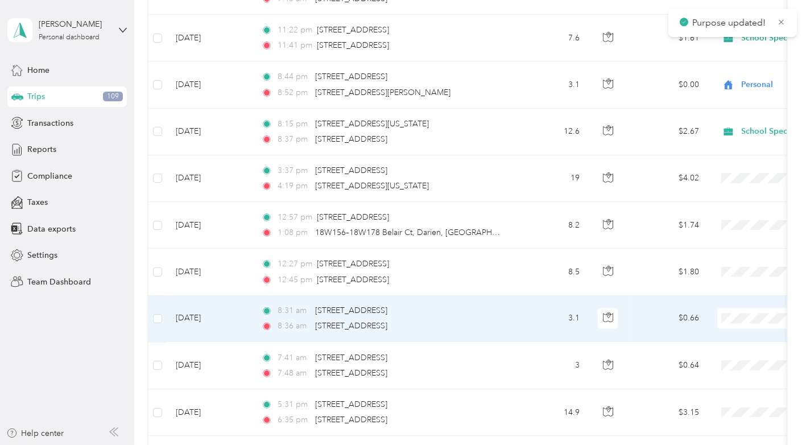
click at [717, 312] on span "Personal" at bounding box center [745, 314] width 105 height 12
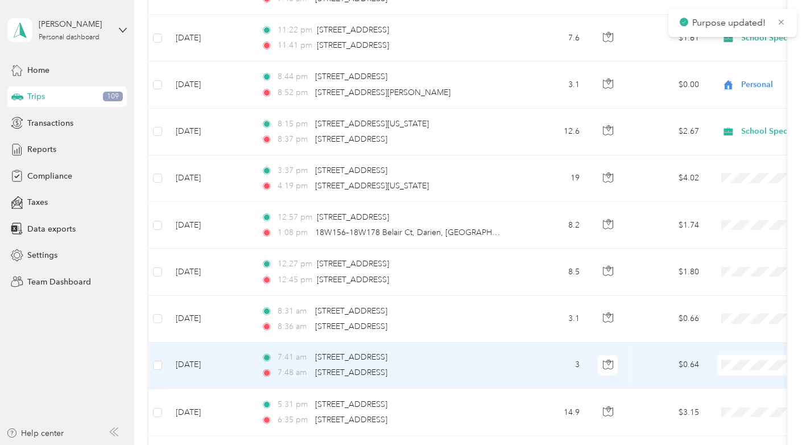
click at [708, 360] on span "Personal" at bounding box center [745, 359] width 105 height 12
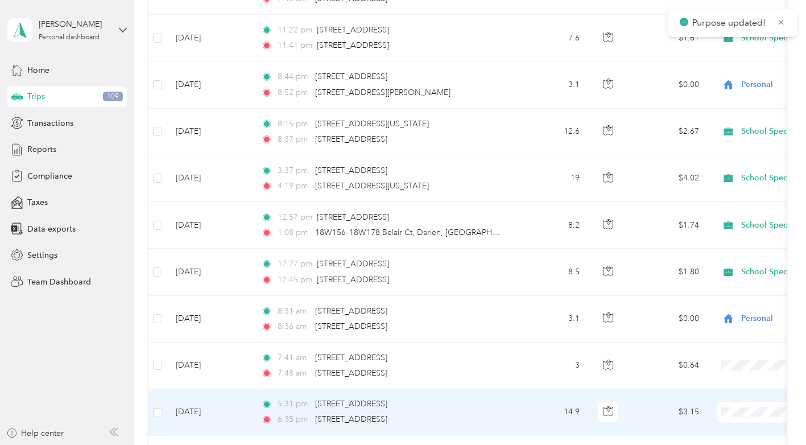
click at [716, 404] on span "Personal" at bounding box center [745, 406] width 105 height 12
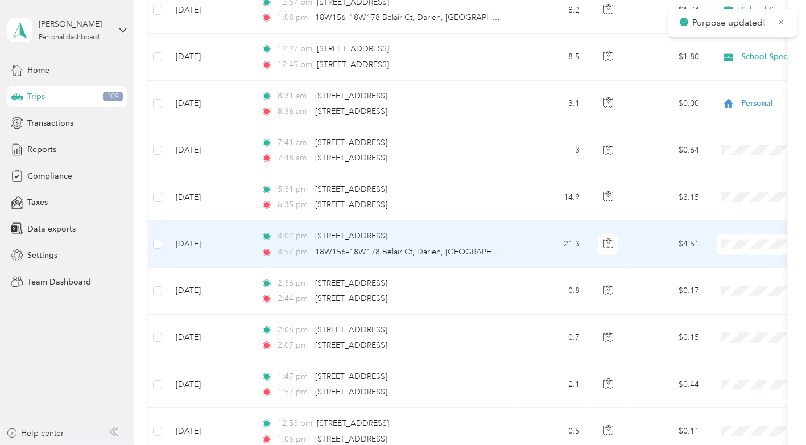
scroll to position [8627, 0]
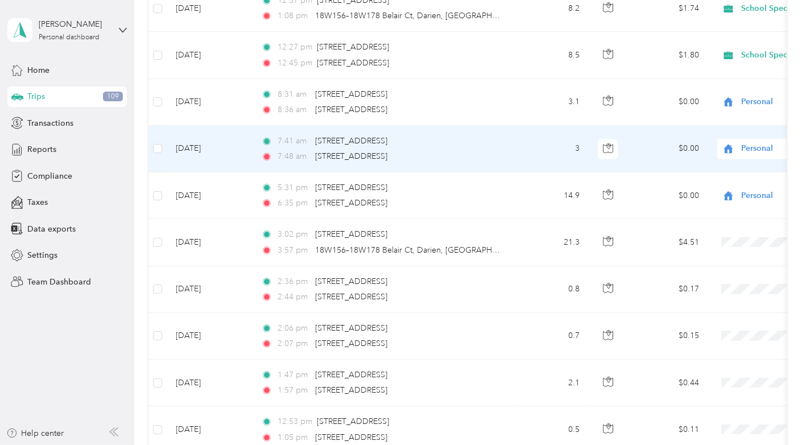
click at [743, 142] on span "Personal" at bounding box center [793, 148] width 104 height 13
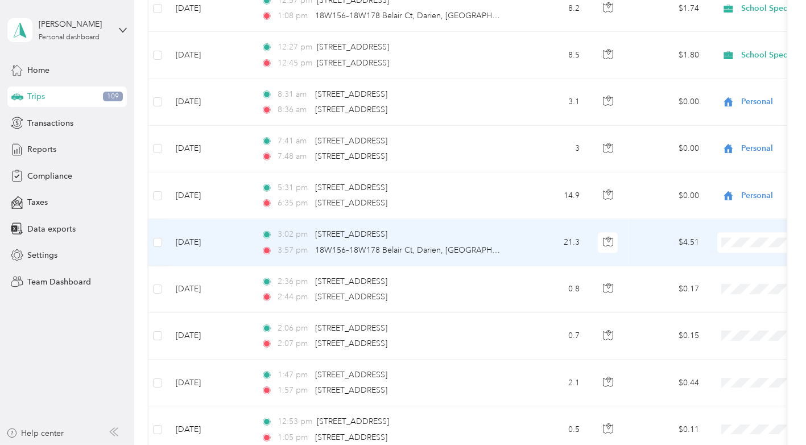
click at [538, 219] on td "21.3" at bounding box center [551, 242] width 75 height 47
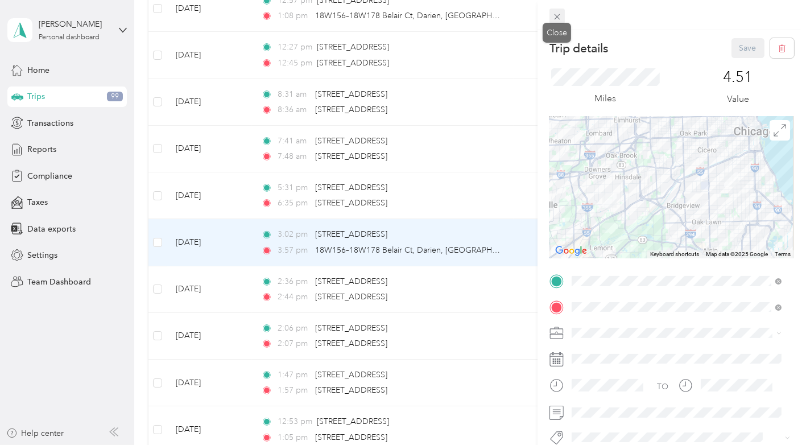
click at [561, 15] on icon at bounding box center [557, 17] width 10 height 10
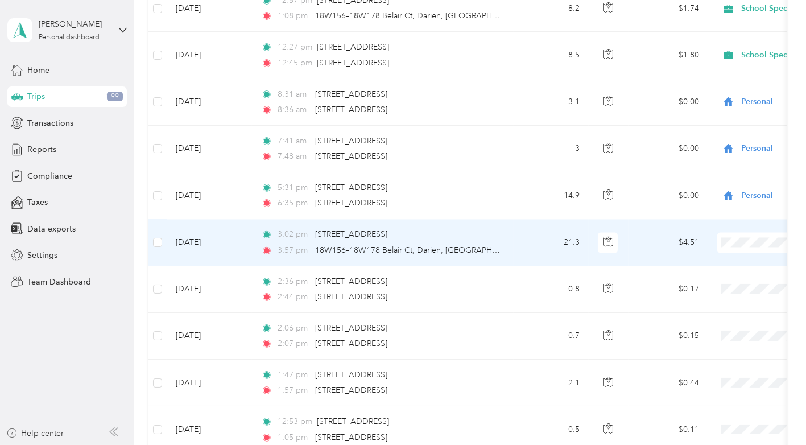
click at [708, 236] on span "Personal" at bounding box center [745, 235] width 105 height 12
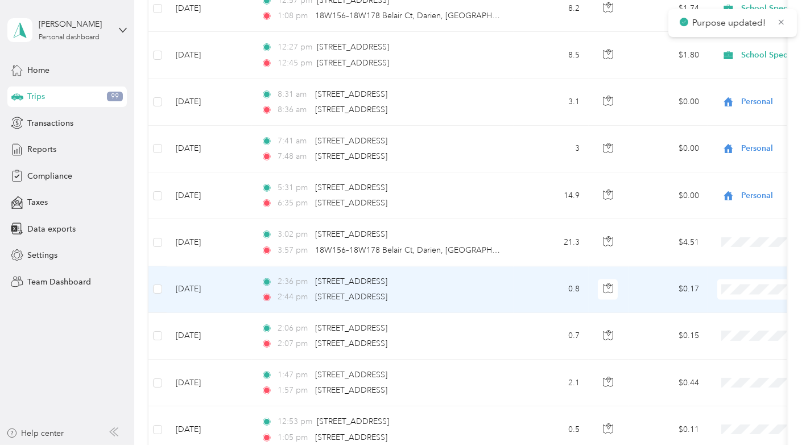
click at [717, 280] on span "Personal" at bounding box center [745, 280] width 105 height 12
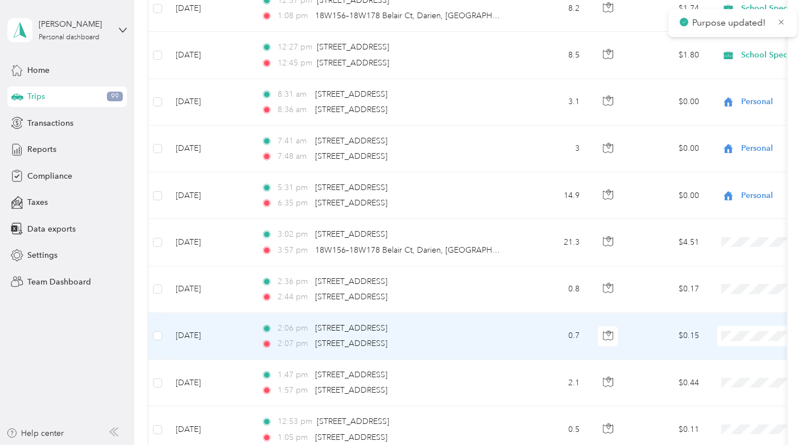
click at [740, 308] on span "School Specialty" at bounding box center [745, 309] width 105 height 12
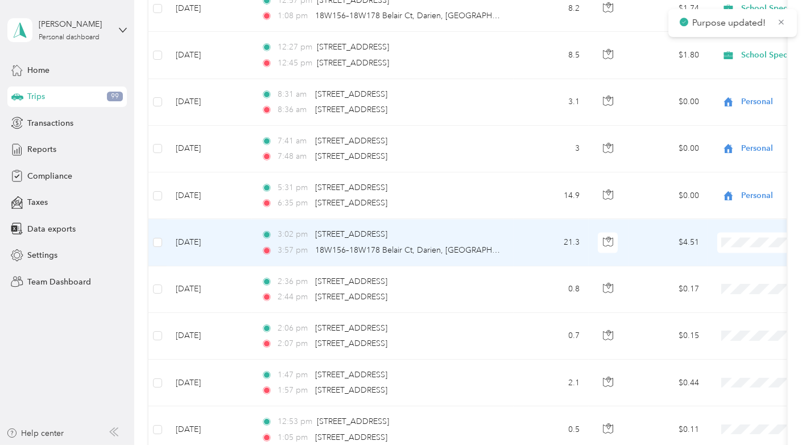
click at [719, 220] on li "School Specialty" at bounding box center [735, 215] width 141 height 20
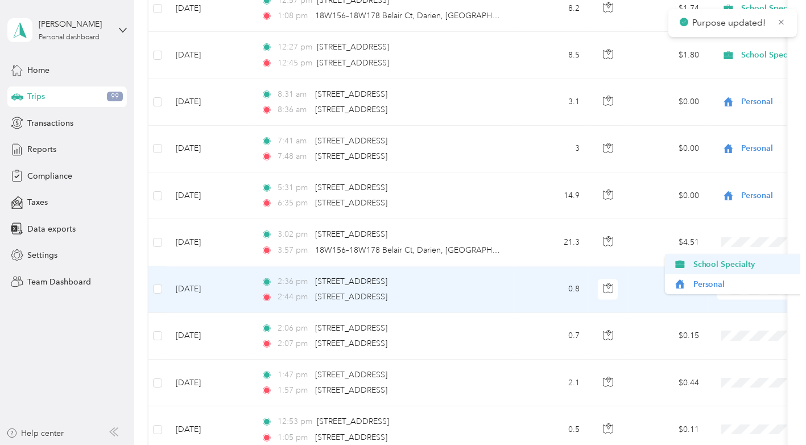
click at [722, 260] on span "School Specialty" at bounding box center [745, 264] width 105 height 12
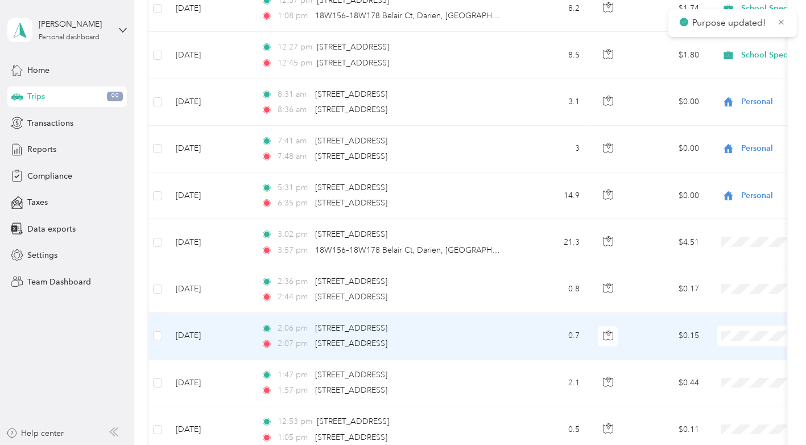
click at [725, 311] on span "School Specialty" at bounding box center [745, 310] width 105 height 12
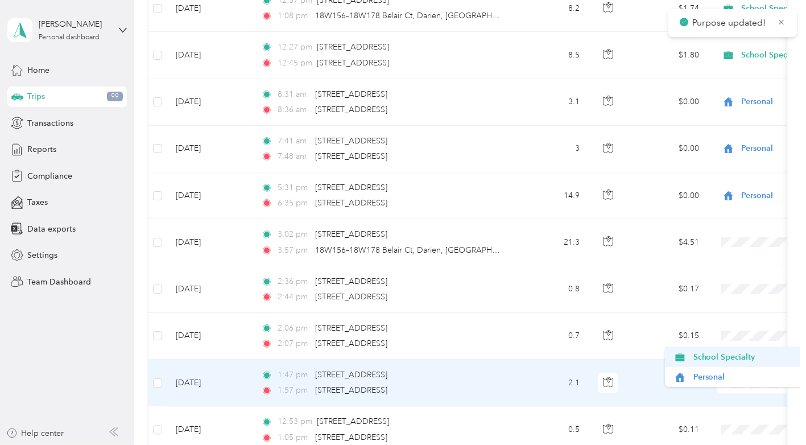
click at [727, 355] on span "School Specialty" at bounding box center [745, 357] width 105 height 12
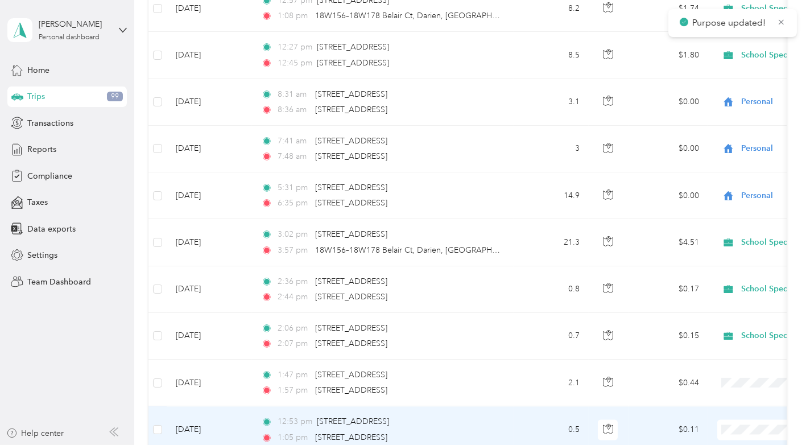
click at [726, 402] on span "School Specialty" at bounding box center [745, 404] width 105 height 12
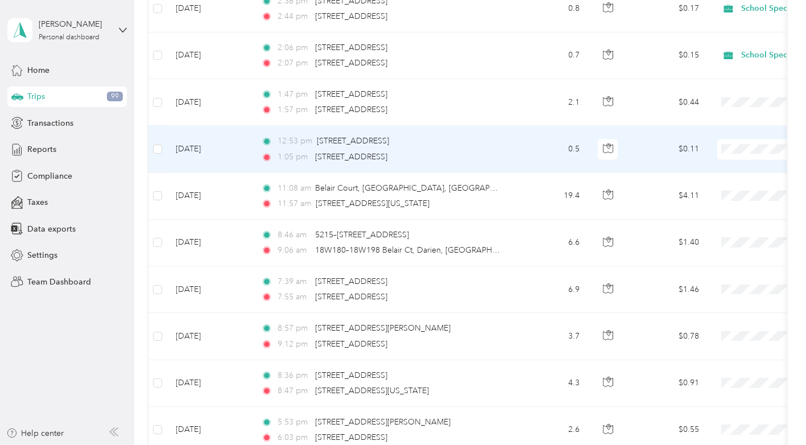
scroll to position [8908, 0]
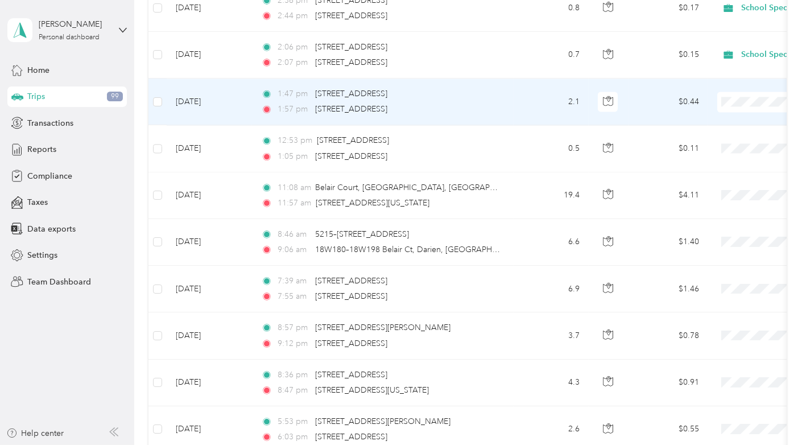
click at [756, 92] on span at bounding box center [787, 102] width 141 height 20
click at [729, 74] on span "School Specialty" at bounding box center [745, 76] width 105 height 12
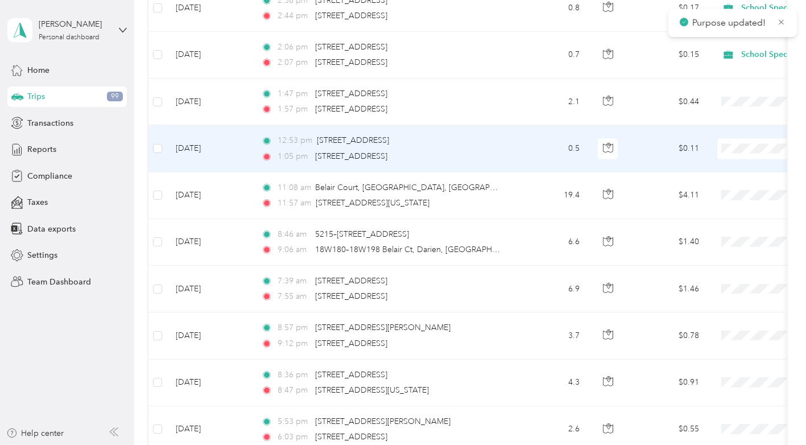
click at [727, 120] on span "School Specialty" at bounding box center [745, 123] width 105 height 12
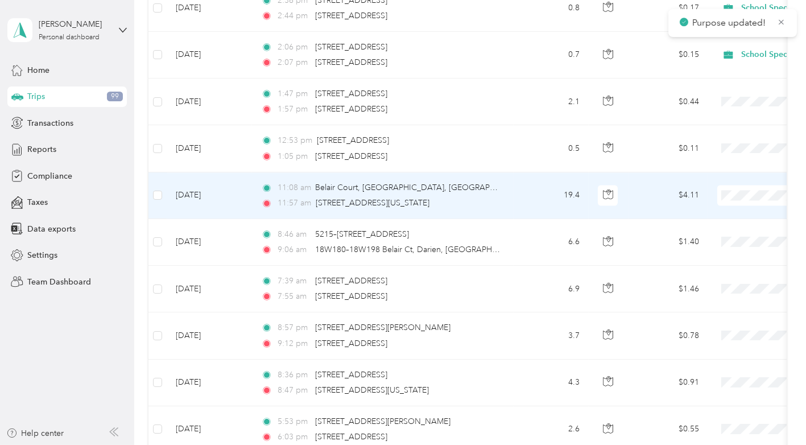
click at [731, 171] on li "School Specialty" at bounding box center [735, 169] width 141 height 20
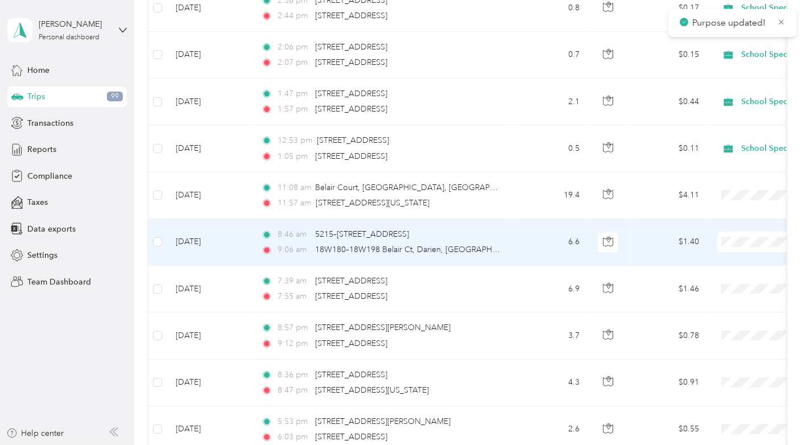
click at [725, 216] on span "School Specialty" at bounding box center [745, 214] width 105 height 12
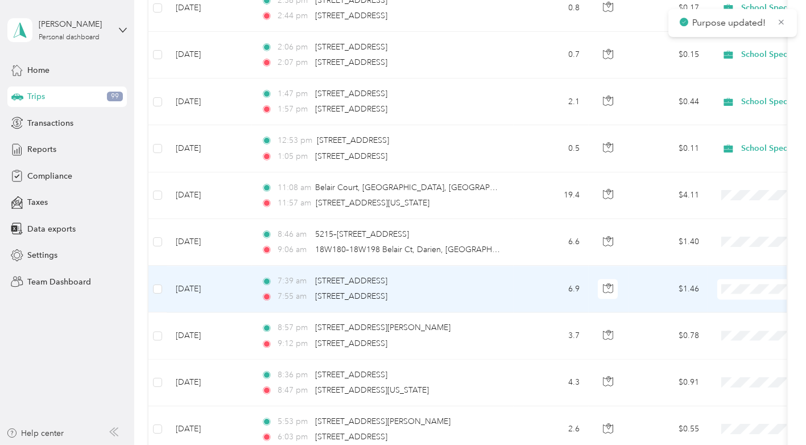
click at [715, 284] on li "Personal" at bounding box center [735, 282] width 141 height 20
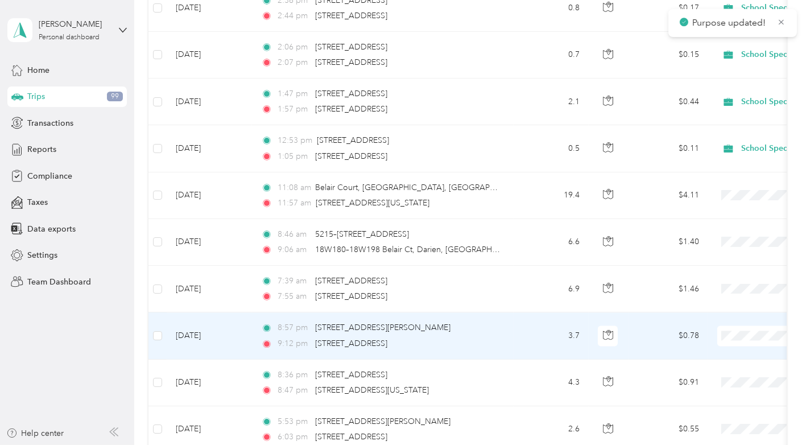
click at [714, 325] on span "Personal" at bounding box center [745, 329] width 105 height 12
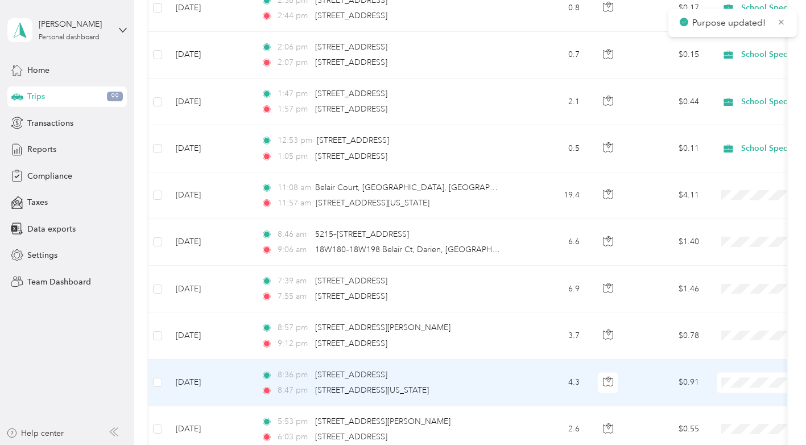
click at [715, 373] on span "Personal" at bounding box center [745, 372] width 105 height 12
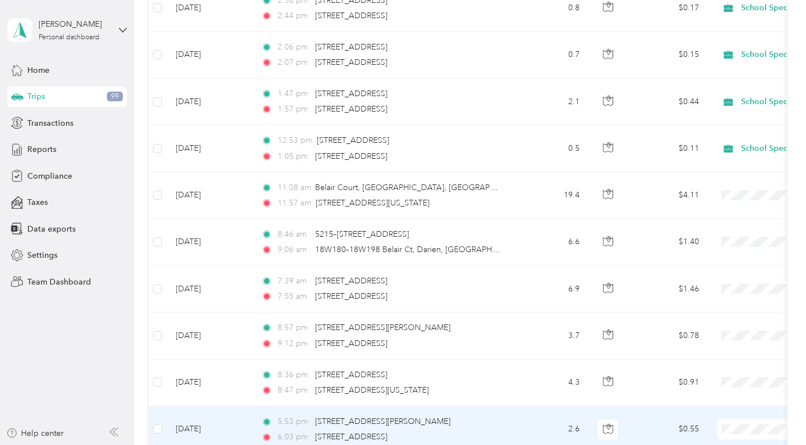
click at [712, 423] on li "Personal" at bounding box center [735, 421] width 141 height 20
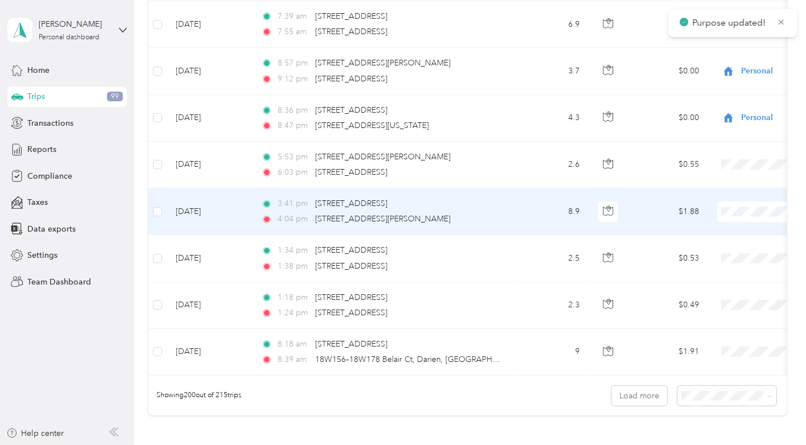
scroll to position [9170, 0]
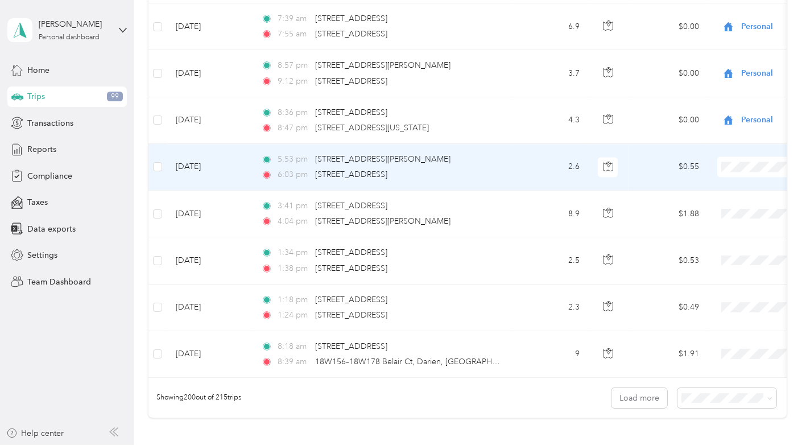
click at [709, 162] on li "Personal" at bounding box center [735, 156] width 141 height 20
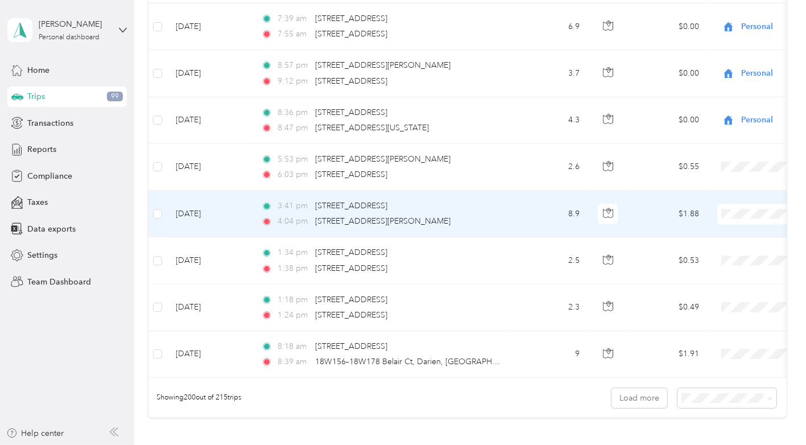
click at [719, 187] on li "School Specialty" at bounding box center [735, 185] width 141 height 20
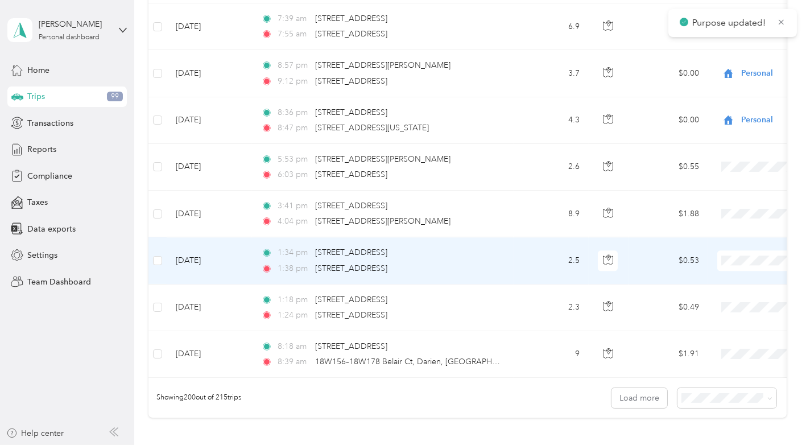
click at [727, 232] on span "School Specialty" at bounding box center [745, 231] width 105 height 12
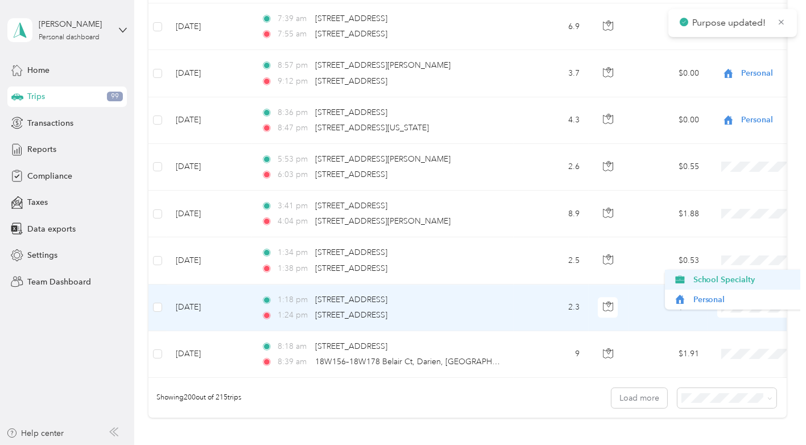
click at [733, 275] on span "School Specialty" at bounding box center [745, 280] width 105 height 12
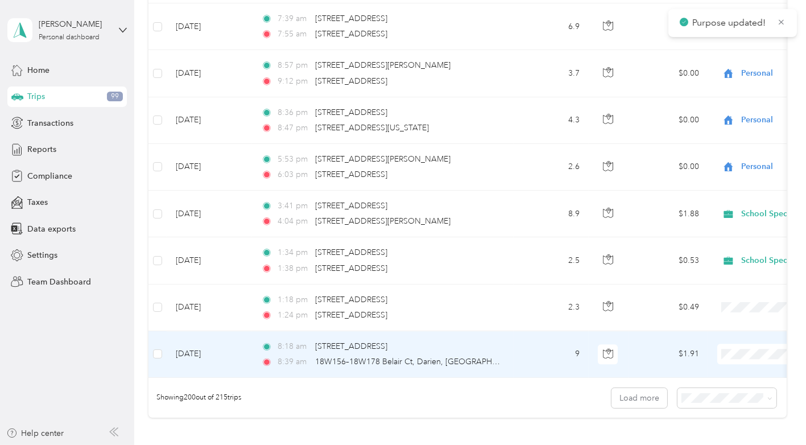
click at [726, 323] on span "School Specialty" at bounding box center [745, 326] width 105 height 12
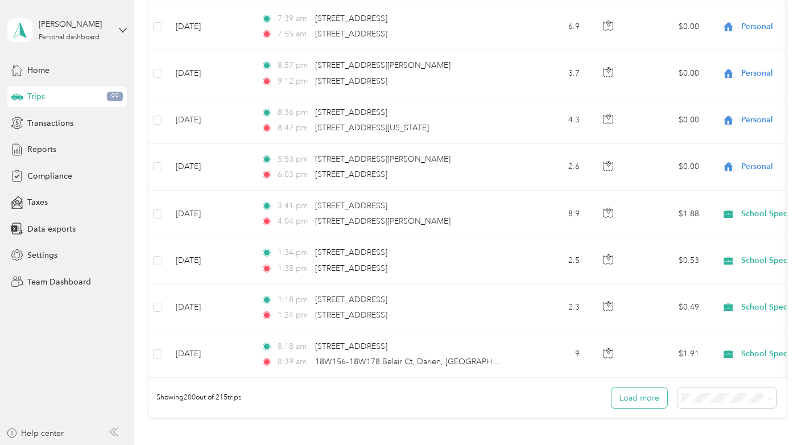
click at [643, 388] on button "Load more" at bounding box center [639, 398] width 56 height 20
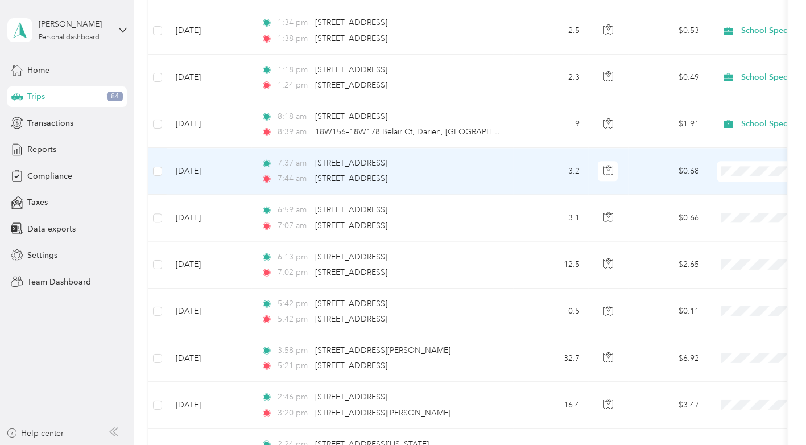
scroll to position [9402, 0]
click at [713, 162] on span "Personal" at bounding box center [745, 160] width 105 height 12
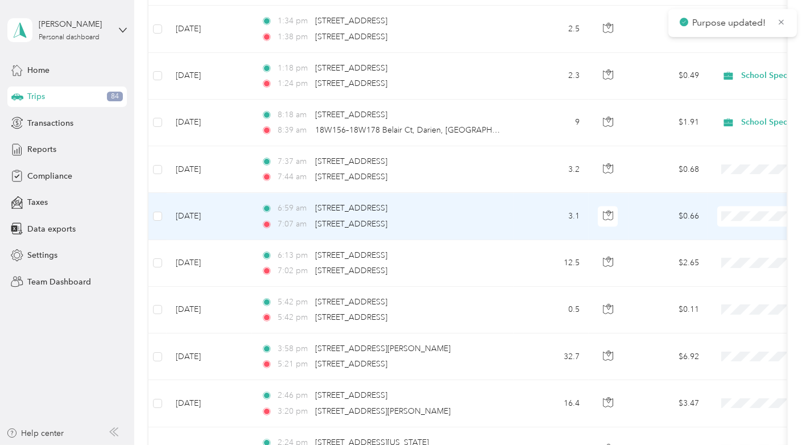
click at [715, 205] on span "Personal" at bounding box center [745, 206] width 105 height 12
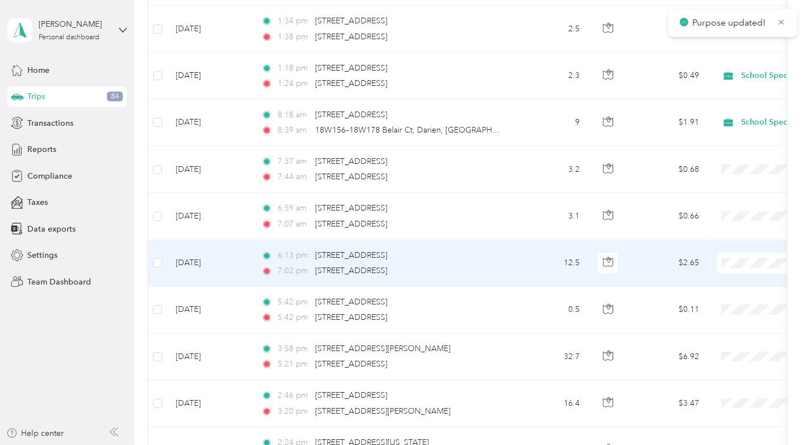
click at [713, 251] on span "Personal" at bounding box center [745, 251] width 105 height 12
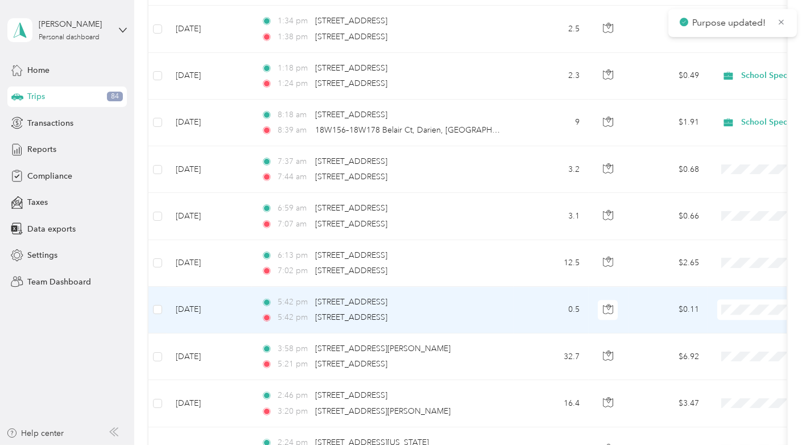
click at [737, 299] on span at bounding box center [787, 309] width 141 height 20
click at [717, 298] on span "Personal" at bounding box center [745, 300] width 105 height 12
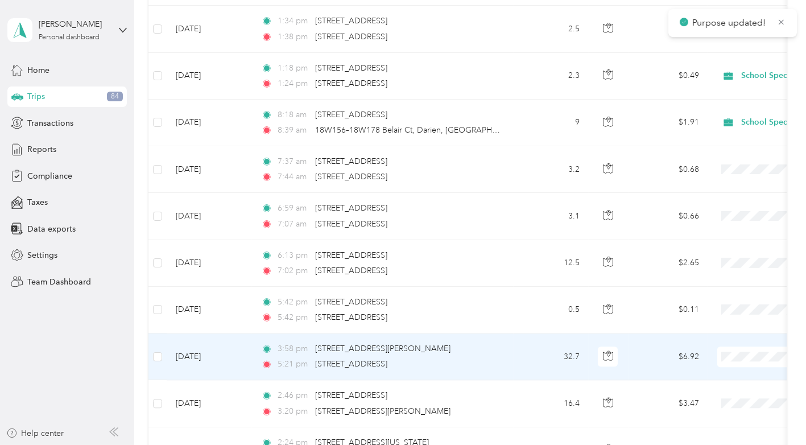
click at [730, 326] on span "School Specialty" at bounding box center [745, 327] width 105 height 12
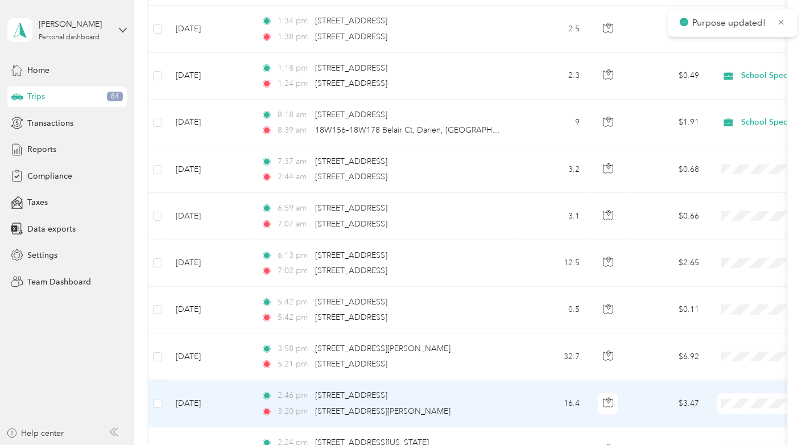
click at [733, 371] on span "School Specialty" at bounding box center [745, 373] width 105 height 12
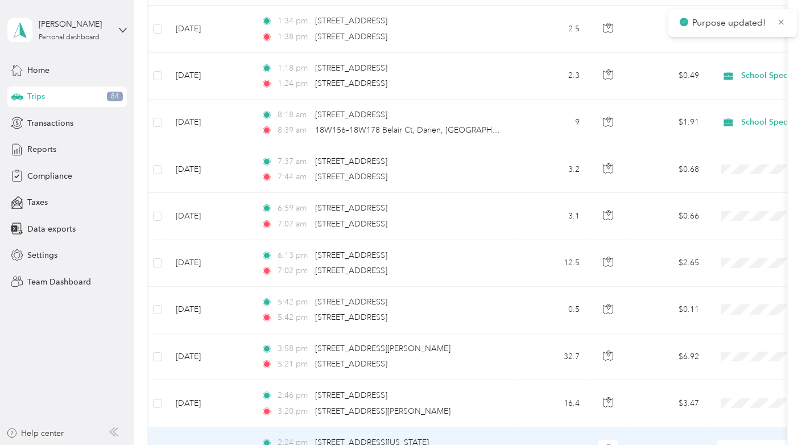
click at [713, 355] on span "School Specialty" at bounding box center [745, 357] width 105 height 12
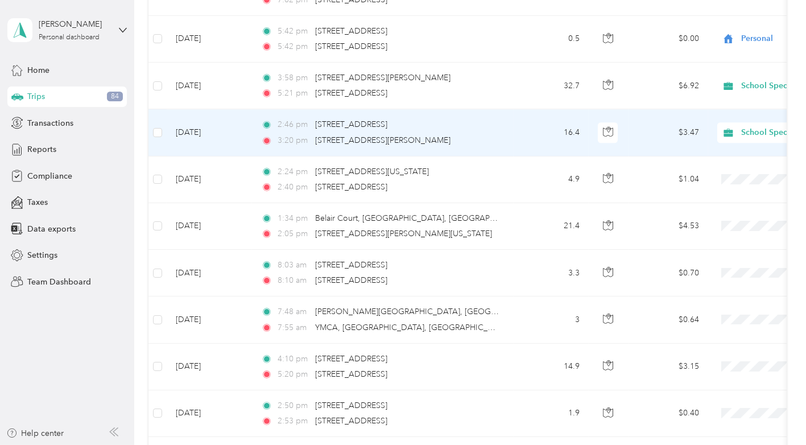
scroll to position [9678, 0]
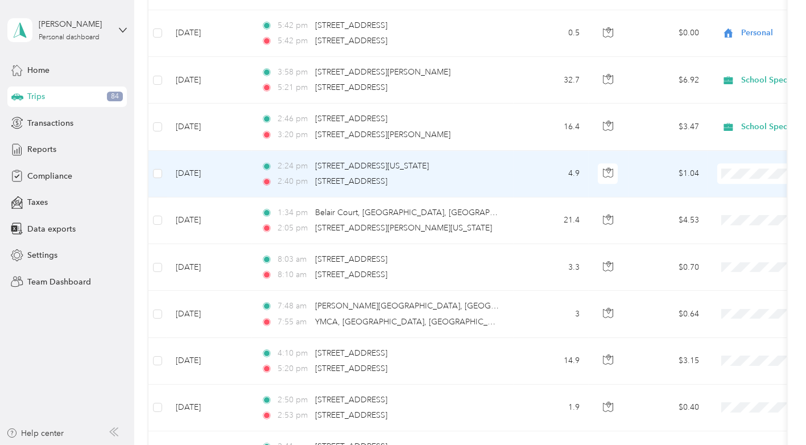
click at [722, 145] on li "School Specialty" at bounding box center [735, 138] width 141 height 20
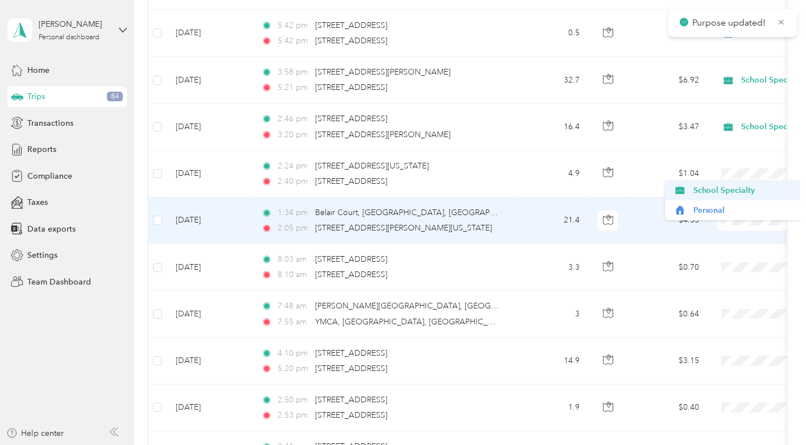
click at [726, 192] on span "School Specialty" at bounding box center [745, 190] width 105 height 12
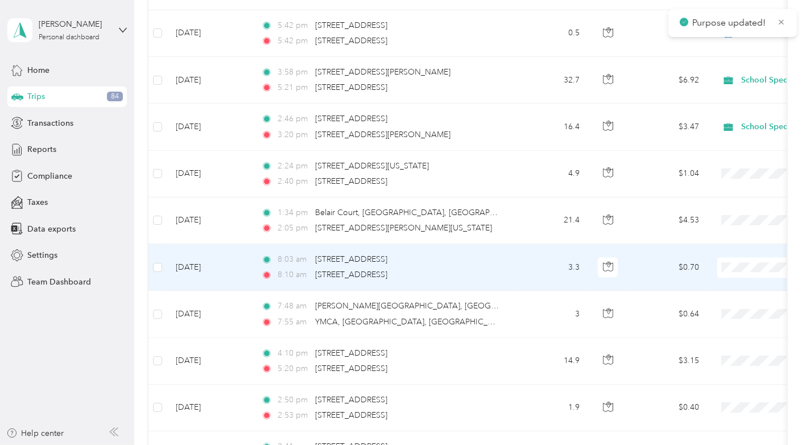
click at [725, 256] on span "Personal" at bounding box center [745, 257] width 105 height 12
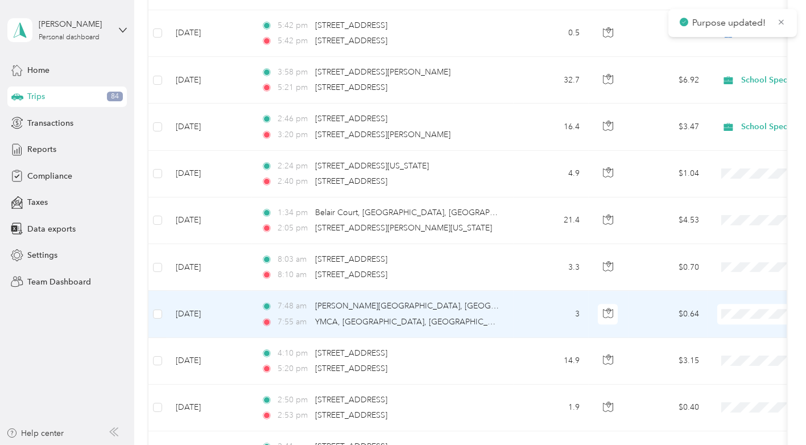
click at [719, 304] on span "Personal" at bounding box center [745, 303] width 105 height 12
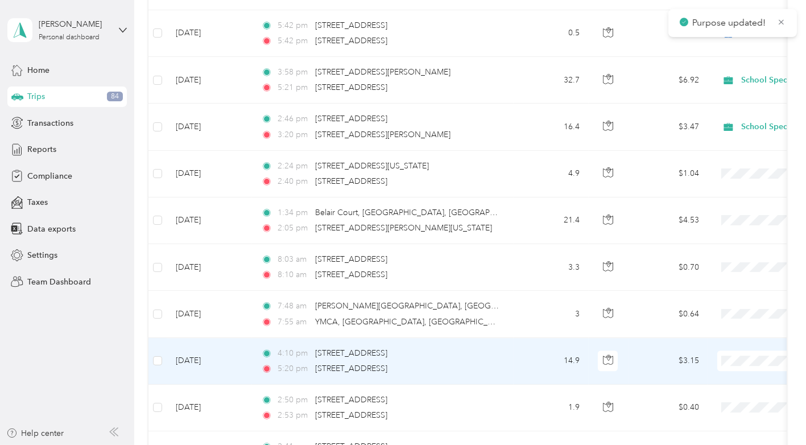
click at [715, 345] on span "Personal" at bounding box center [745, 350] width 105 height 12
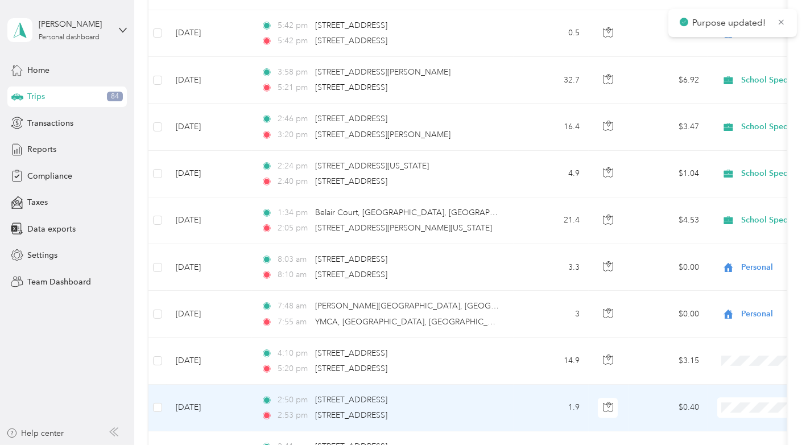
click at [735, 373] on span "School Specialty" at bounding box center [745, 375] width 105 height 12
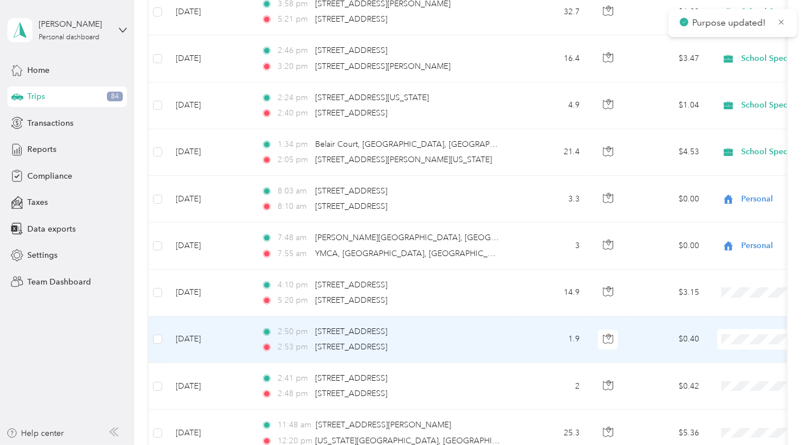
scroll to position [9823, 0]
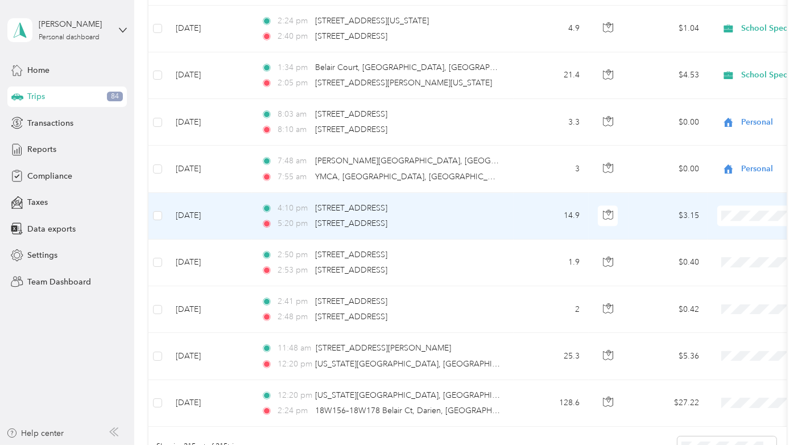
click at [718, 205] on li "Personal" at bounding box center [735, 204] width 141 height 20
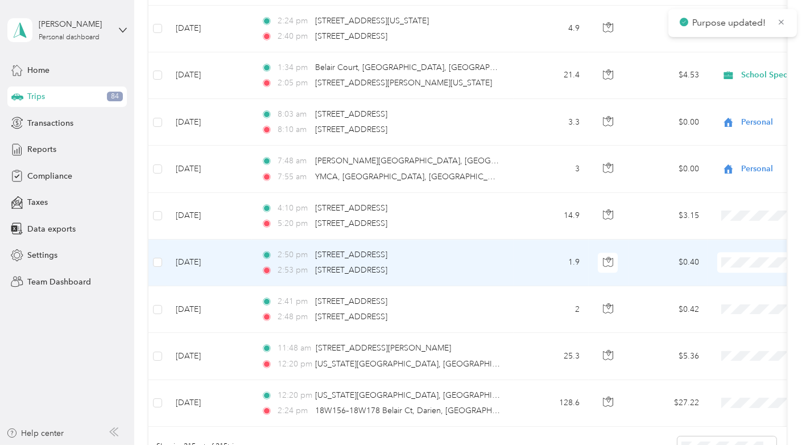
click at [714, 252] on span "Personal" at bounding box center [745, 251] width 105 height 12
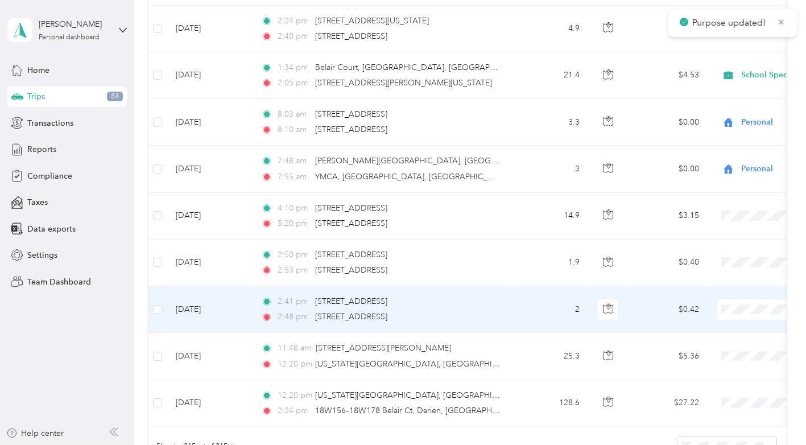
click at [715, 298] on span "Personal" at bounding box center [745, 298] width 105 height 12
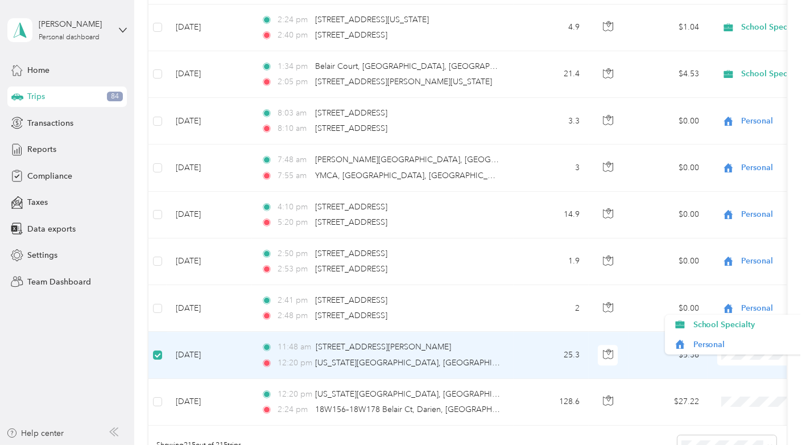
scroll to position [9822, 0]
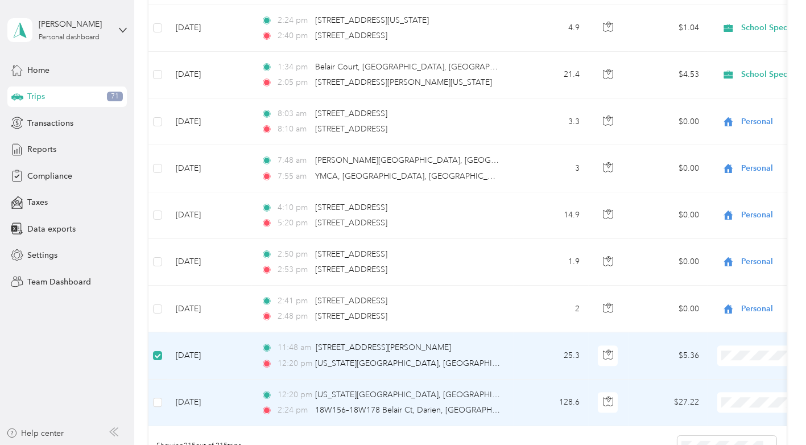
click at [647, 379] on td "$27.22" at bounding box center [668, 402] width 80 height 47
click at [720, 372] on span "School Specialty" at bounding box center [745, 369] width 105 height 12
click at [721, 369] on span "School Specialty" at bounding box center [745, 371] width 105 height 12
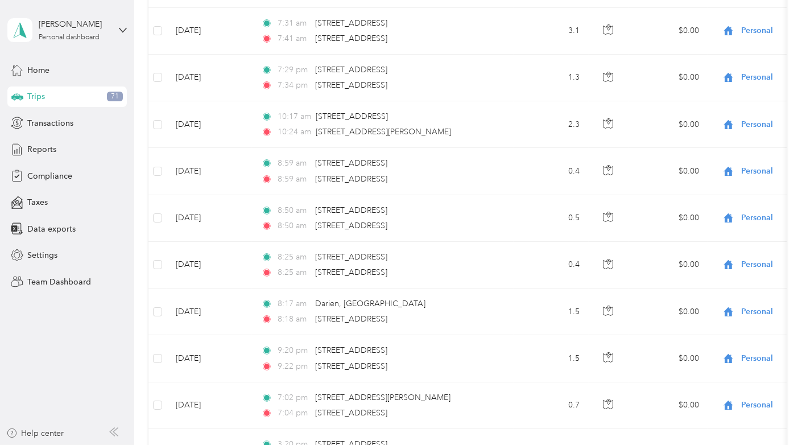
scroll to position [0, 0]
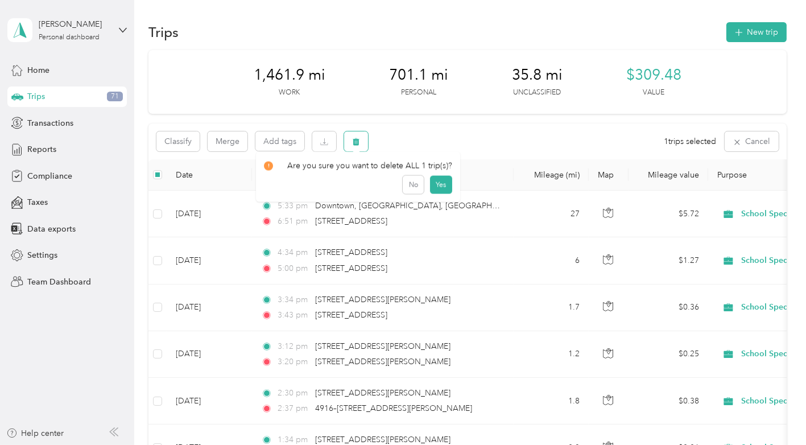
click at [359, 140] on icon "button" at bounding box center [356, 142] width 8 height 8
click at [441, 188] on button "Yes" at bounding box center [441, 189] width 22 height 18
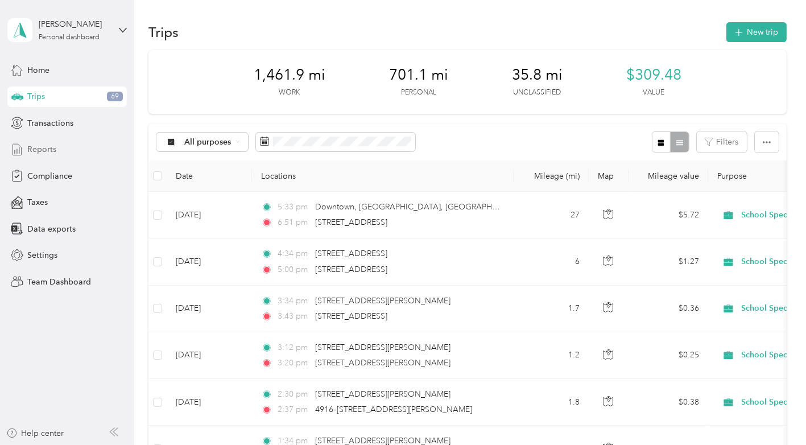
click at [44, 143] on span "Reports" at bounding box center [41, 149] width 29 height 12
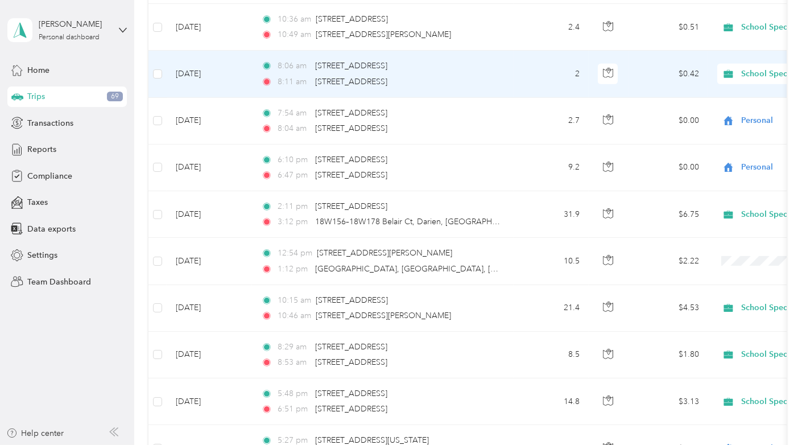
scroll to position [1482, 0]
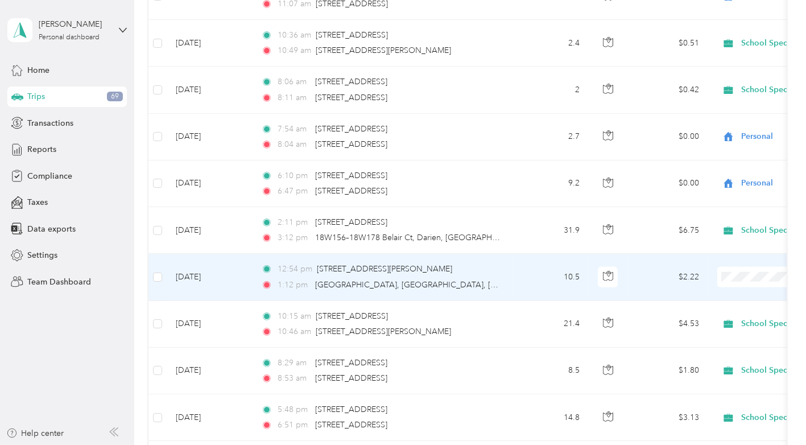
click at [718, 289] on span "School Specialty" at bounding box center [745, 289] width 105 height 12
click at [720, 290] on span "School Specialty" at bounding box center [745, 289] width 105 height 12
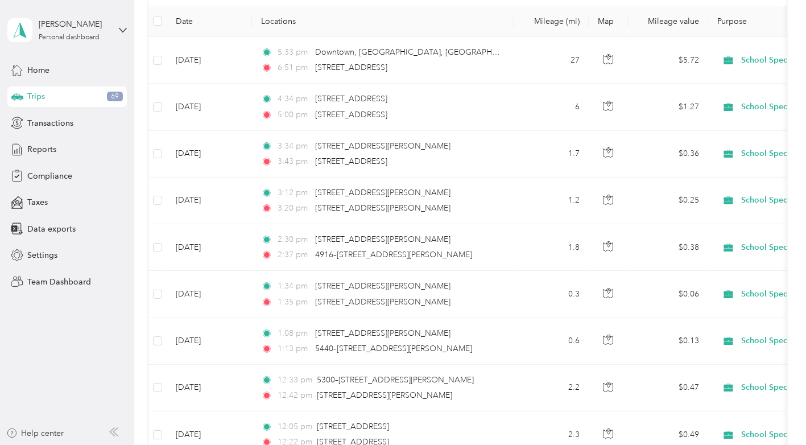
scroll to position [0, 0]
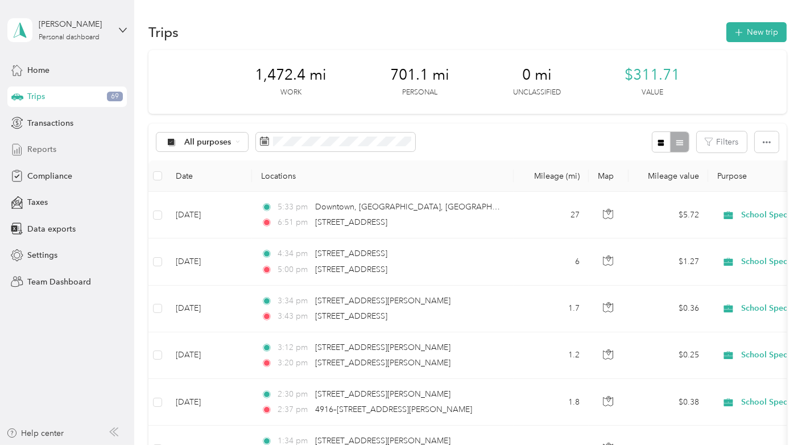
click at [42, 150] on span "Reports" at bounding box center [41, 149] width 29 height 12
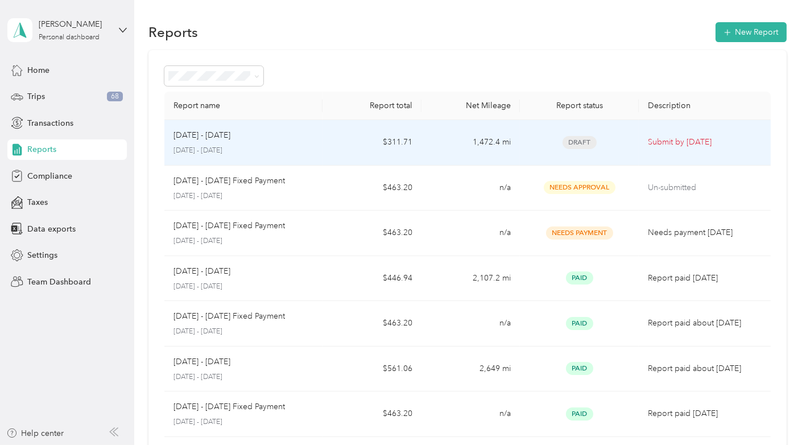
click at [219, 148] on p "[DATE] - [DATE]" at bounding box center [243, 151] width 140 height 10
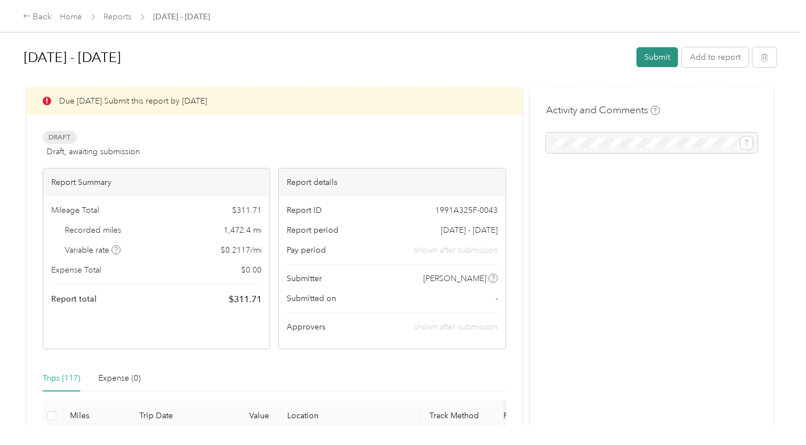
click at [650, 59] on button "Submit" at bounding box center [657, 57] width 42 height 20
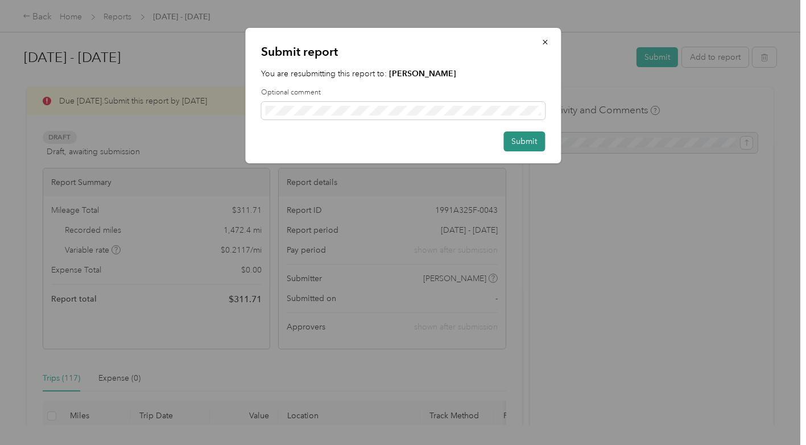
click at [527, 146] on button "Submit" at bounding box center [524, 141] width 42 height 20
